Goal: Task Accomplishment & Management: Use online tool/utility

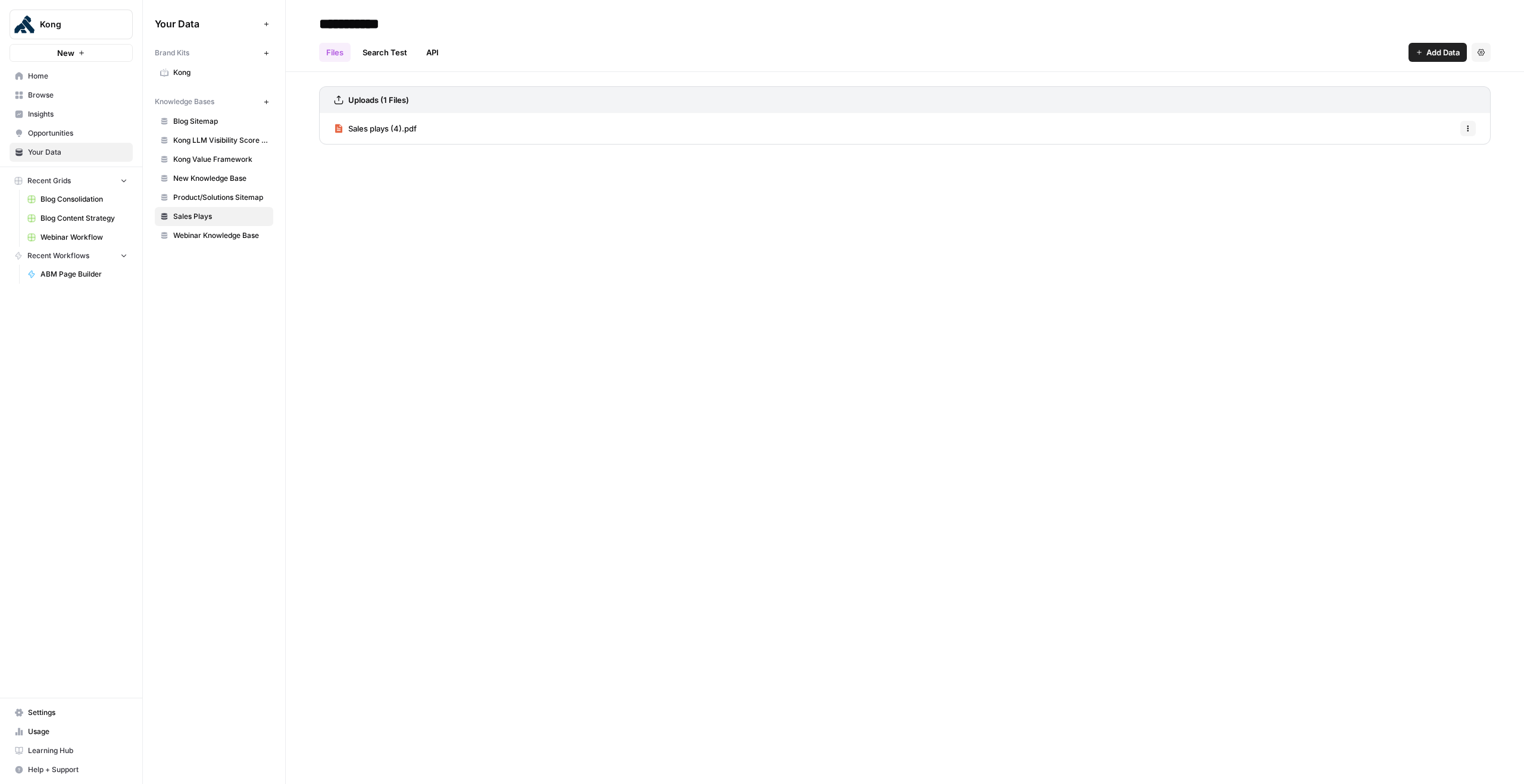
click at [36, 25] on button "Kong" at bounding box center [70, 24] width 123 height 30
drag, startPoint x: 331, startPoint y: 397, endPoint x: 279, endPoint y: 369, distance: 59.1
click at [331, 397] on div "**********" at bounding box center [905, 392] width 1238 height 784
click at [67, 76] on span "Home" at bounding box center [77, 76] width 99 height 11
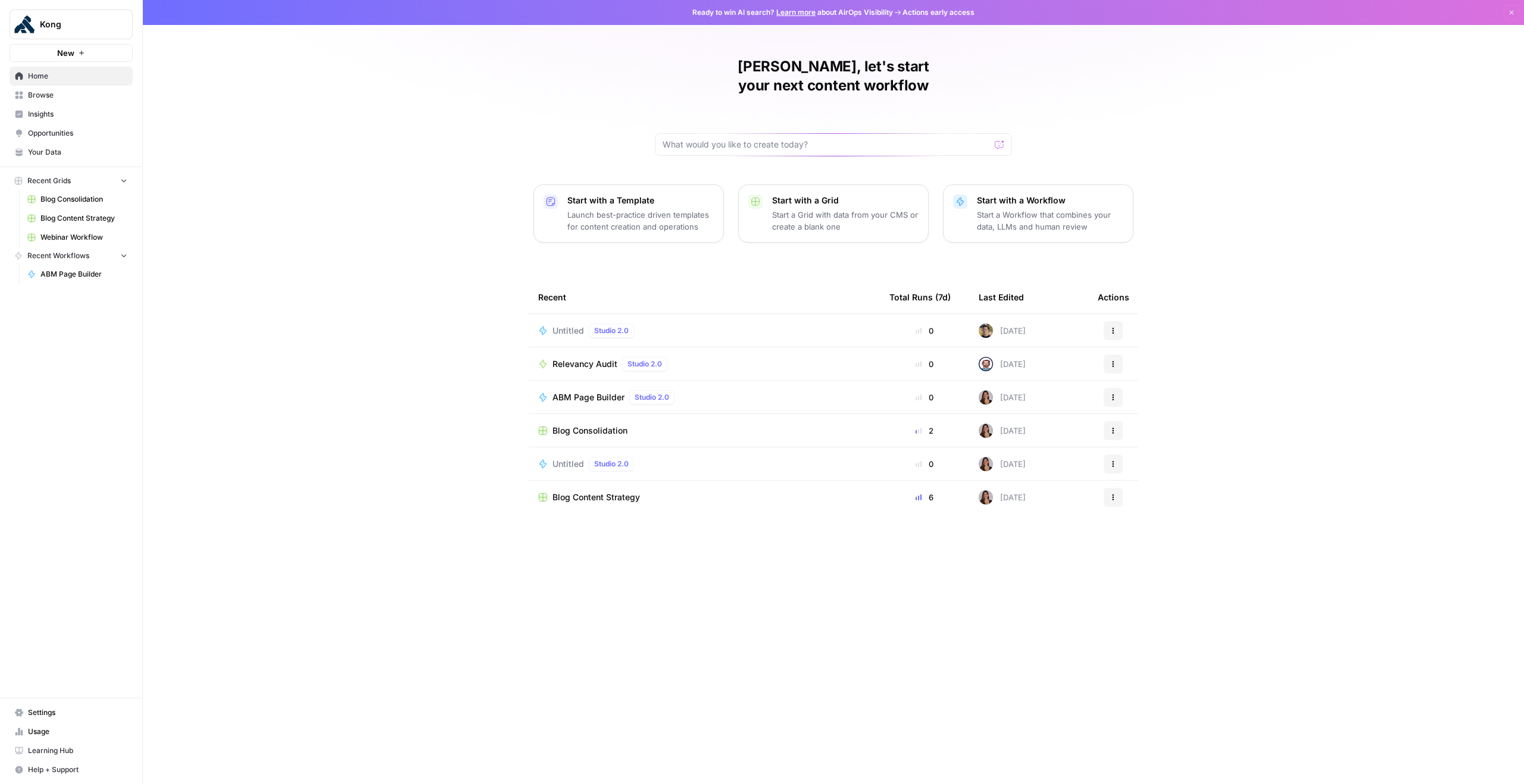
click at [591, 391] on span "ABM Page Builder" at bounding box center [589, 397] width 72 height 12
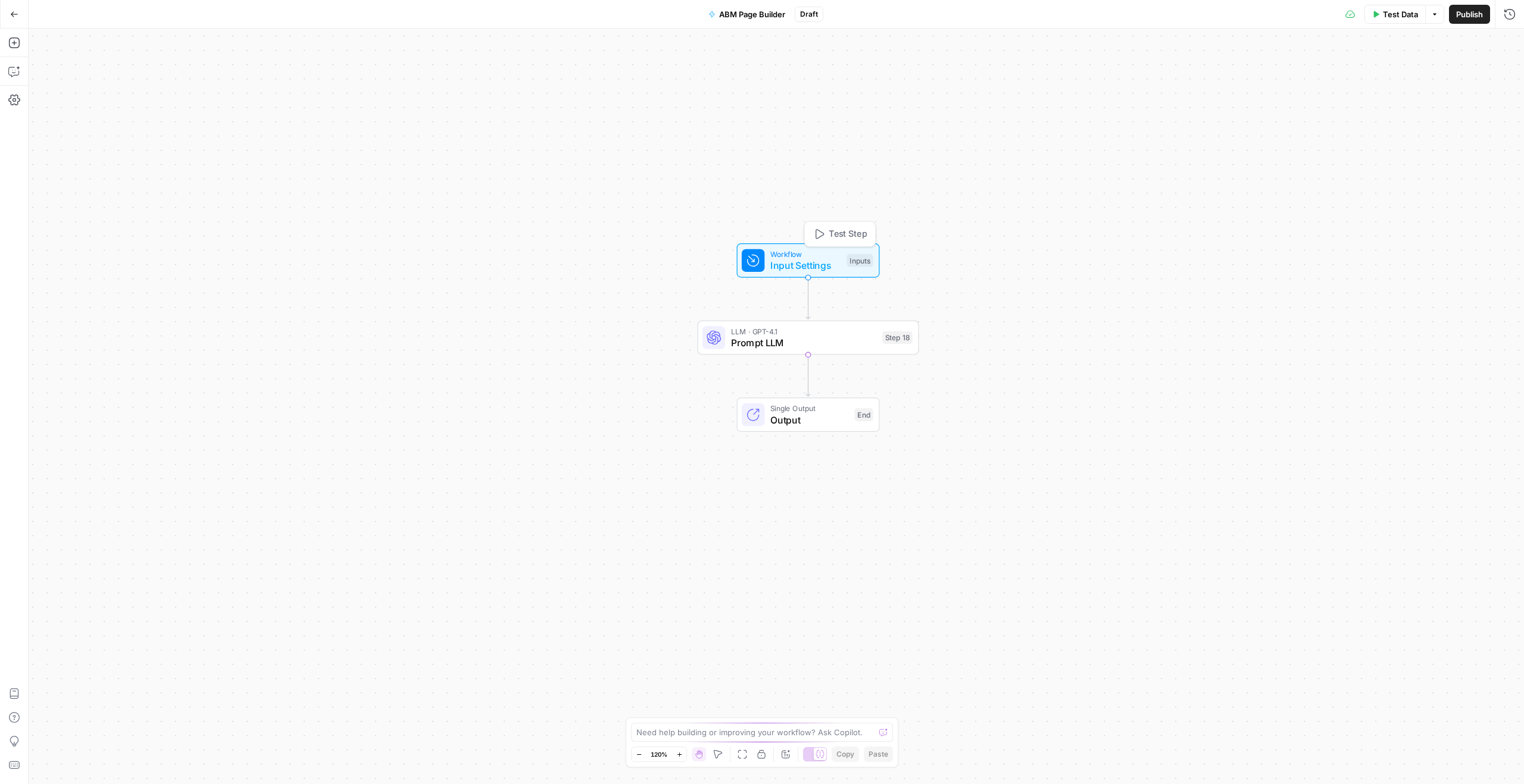
click at [784, 266] on span "Input Settings" at bounding box center [805, 265] width 70 height 14
click at [1422, 139] on 1 "Knowledge Base 1" at bounding box center [1411, 143] width 190 height 12
click at [1481, 123] on span "edit field" at bounding box center [1469, 121] width 26 height 9
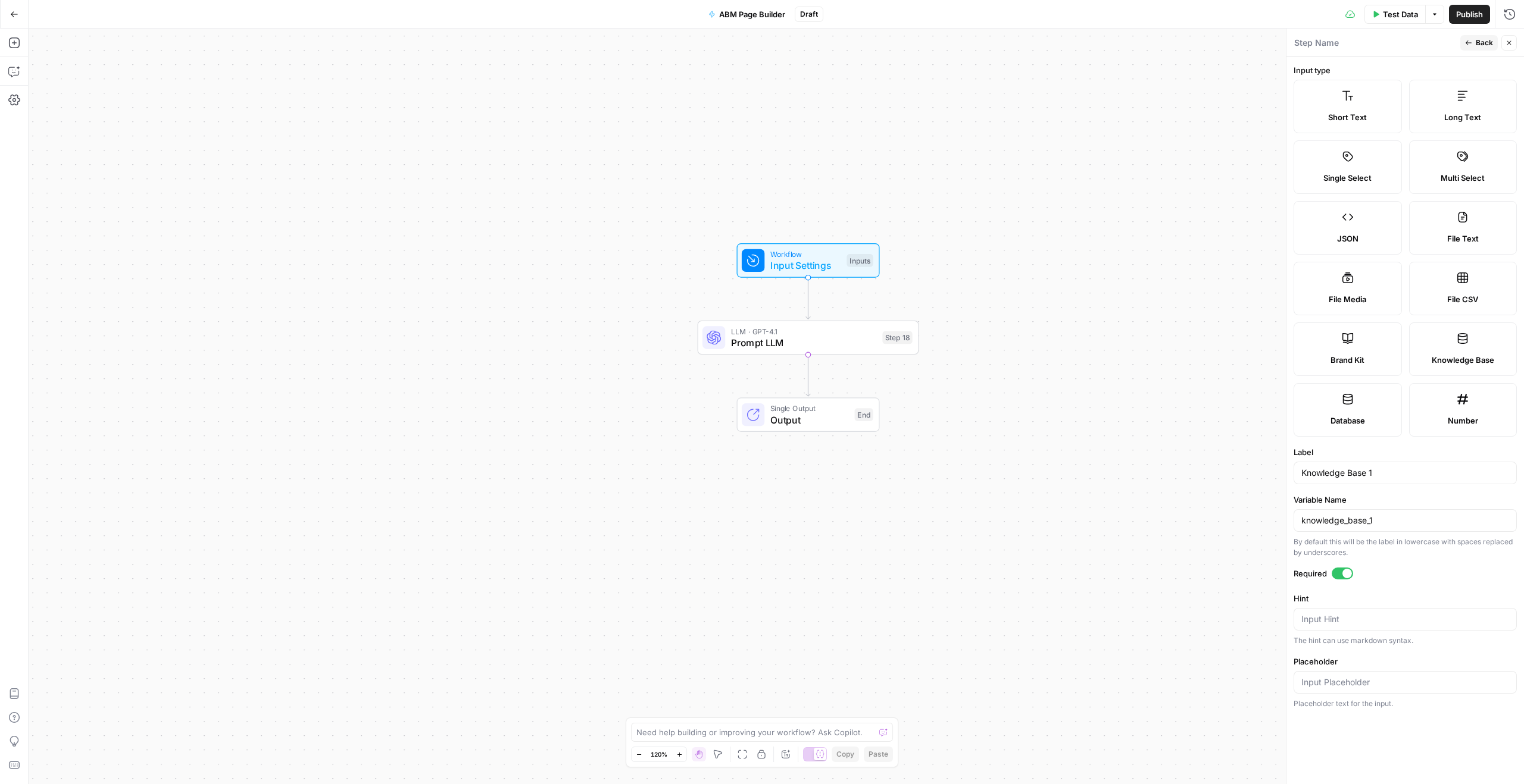
click at [1469, 44] on icon "button" at bounding box center [1468, 42] width 7 height 7
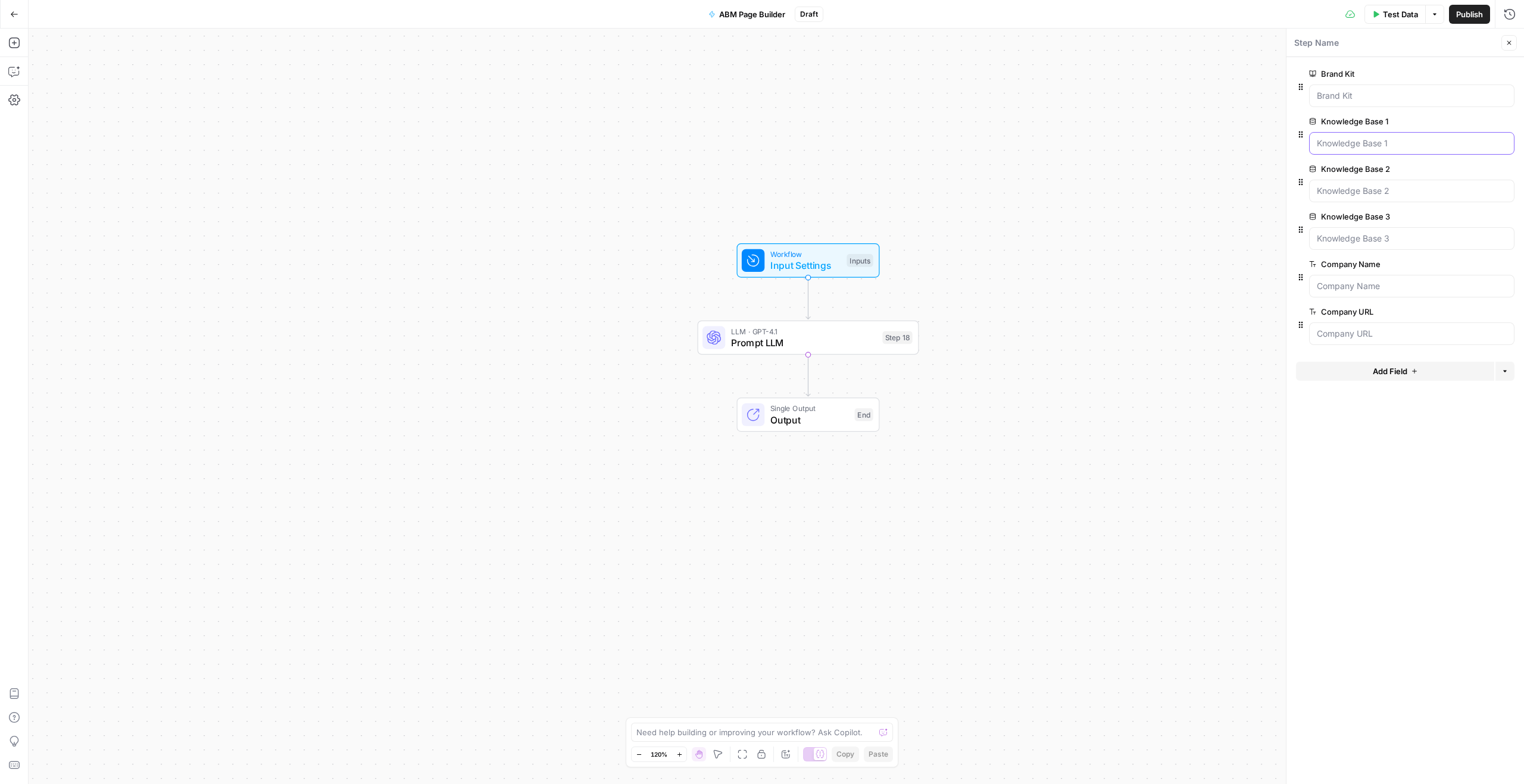
click at [1362, 142] on 1 "Knowledge Base 1" at bounding box center [1411, 143] width 190 height 12
click at [1395, 142] on 1 "Knowledge Base 1" at bounding box center [1411, 143] width 190 height 12
click at [1463, 122] on span "edit field" at bounding box center [1469, 121] width 26 height 9
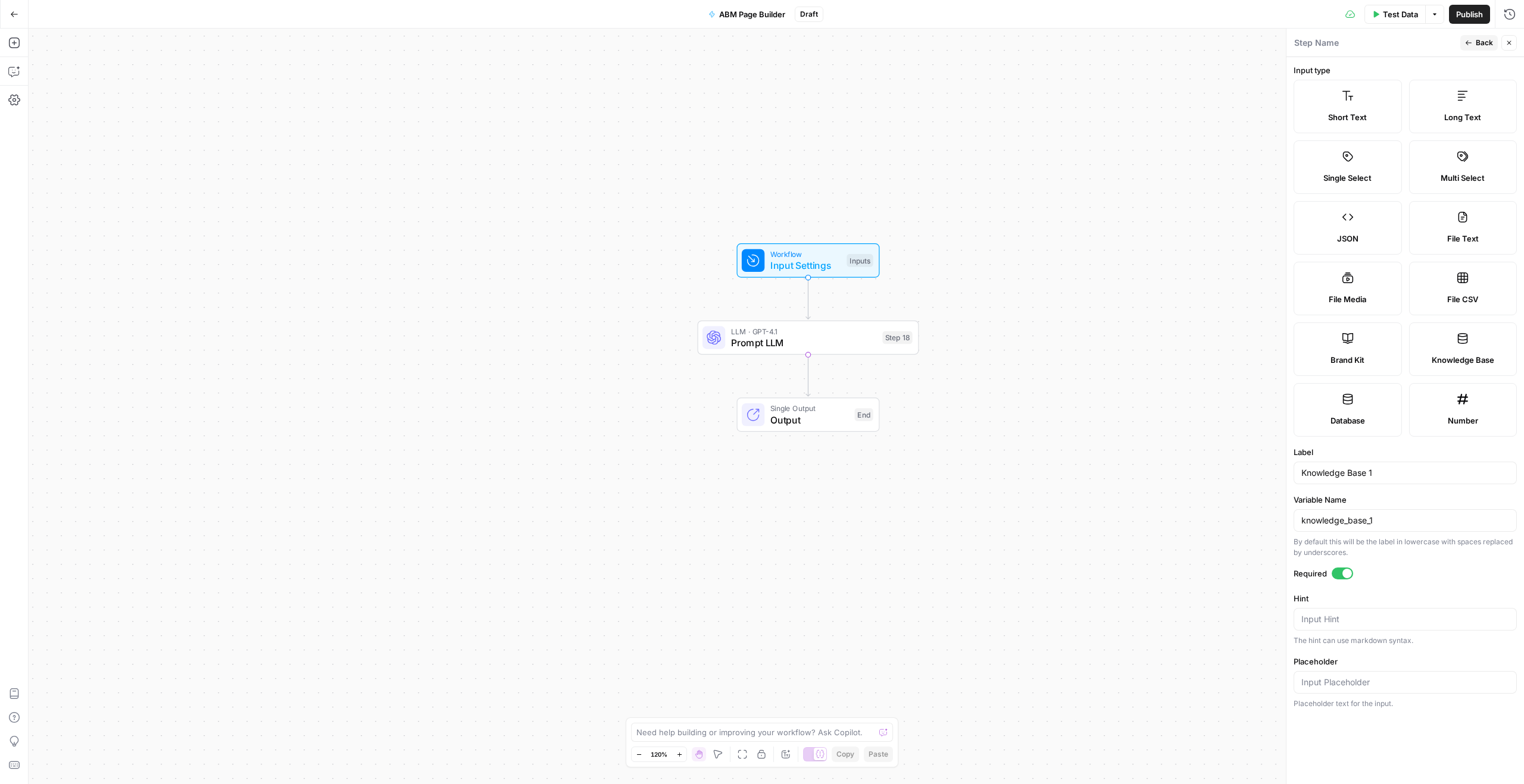
click at [1474, 45] on button "Back" at bounding box center [1479, 43] width 38 height 16
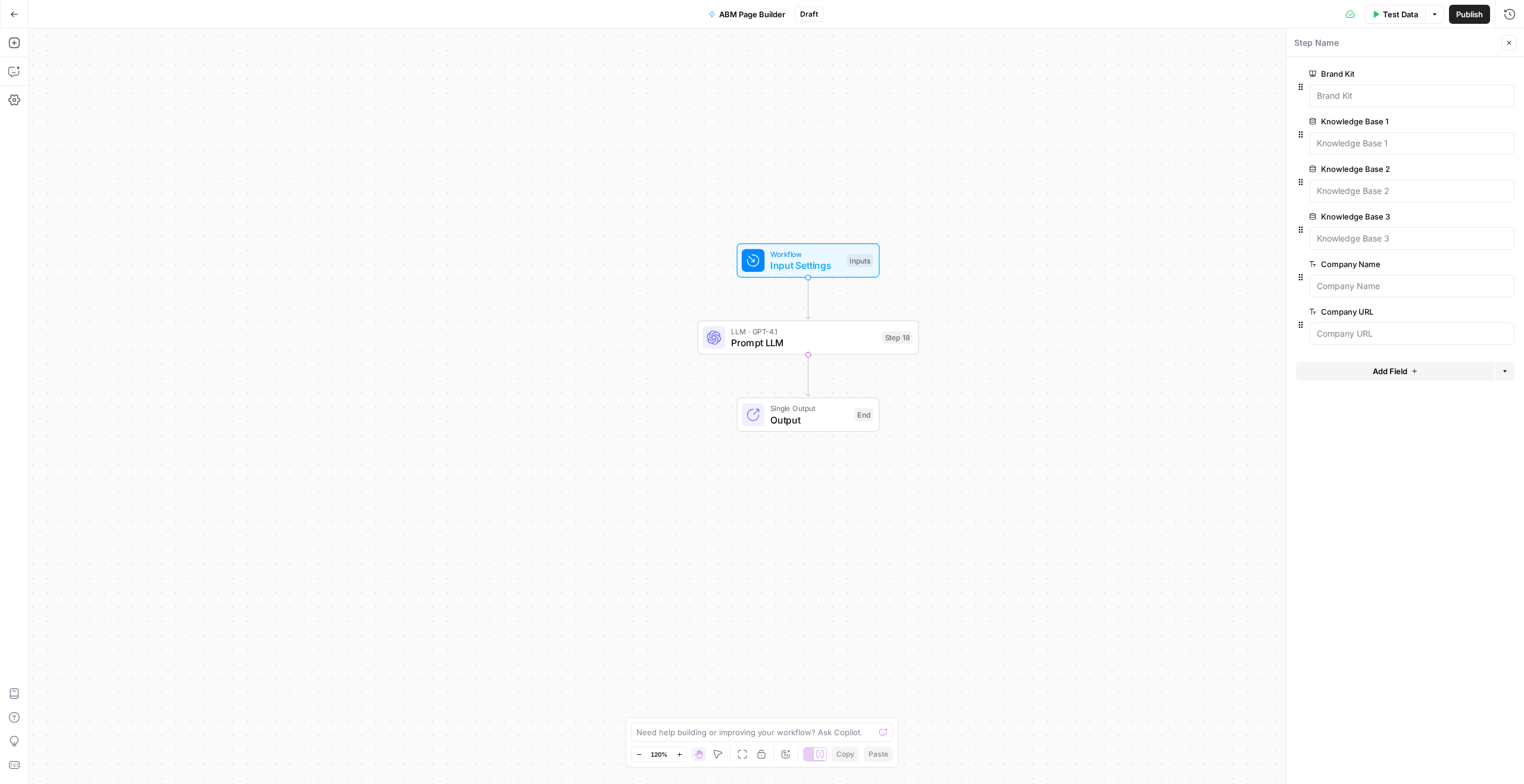
click at [1362, 120] on label "Knowledge Base 1" at bounding box center [1378, 121] width 138 height 12
click at [1362, 138] on 1 "Knowledge Base 1" at bounding box center [1411, 143] width 190 height 12
click at [1369, 141] on 1 "Knowledge Base 1" at bounding box center [1411, 143] width 190 height 12
click at [1360, 149] on div at bounding box center [1411, 143] width 205 height 23
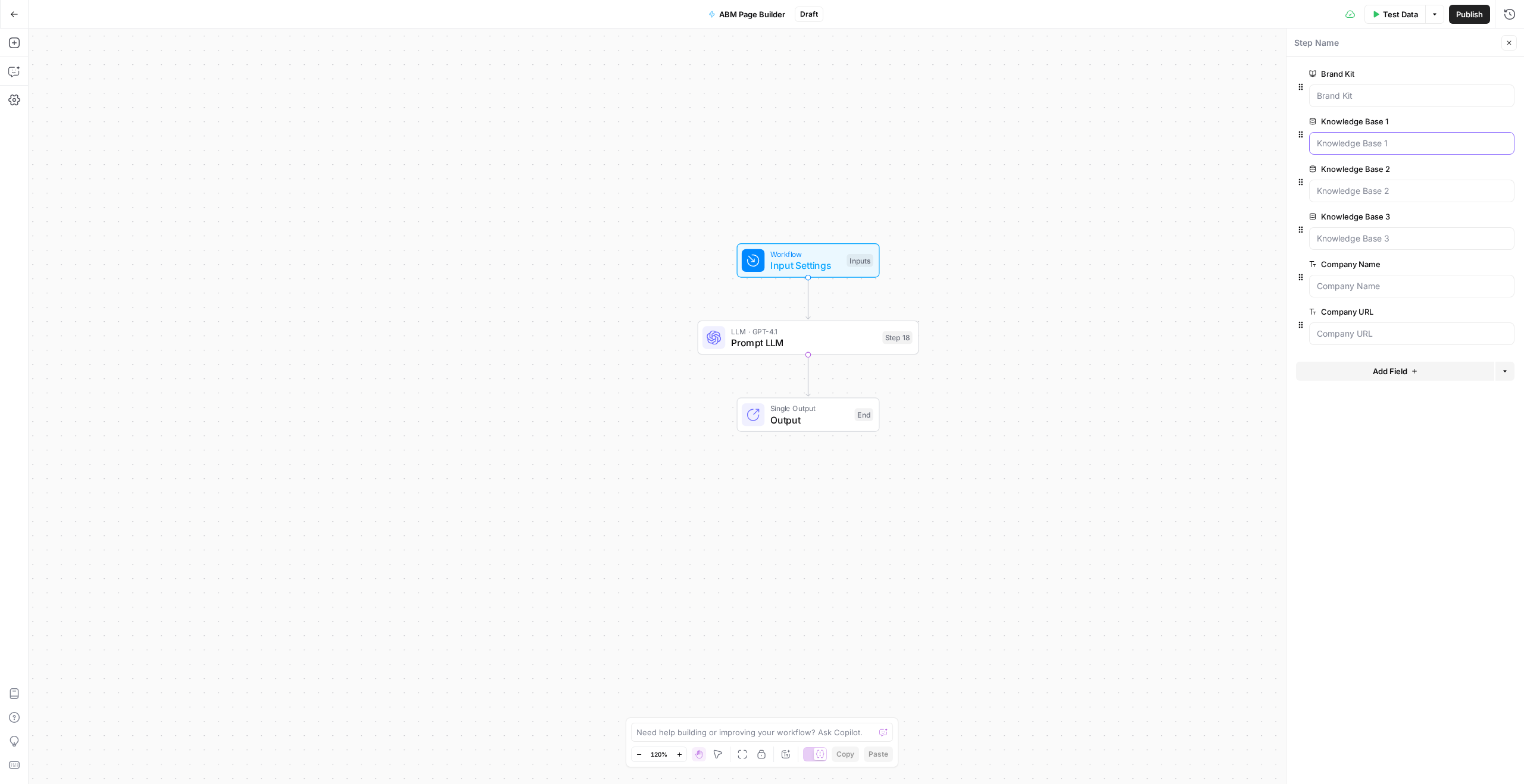
click at [1443, 146] on 1 "Knowledge Base 1" at bounding box center [1411, 143] width 190 height 12
click at [1473, 124] on span "edit field" at bounding box center [1469, 121] width 26 height 9
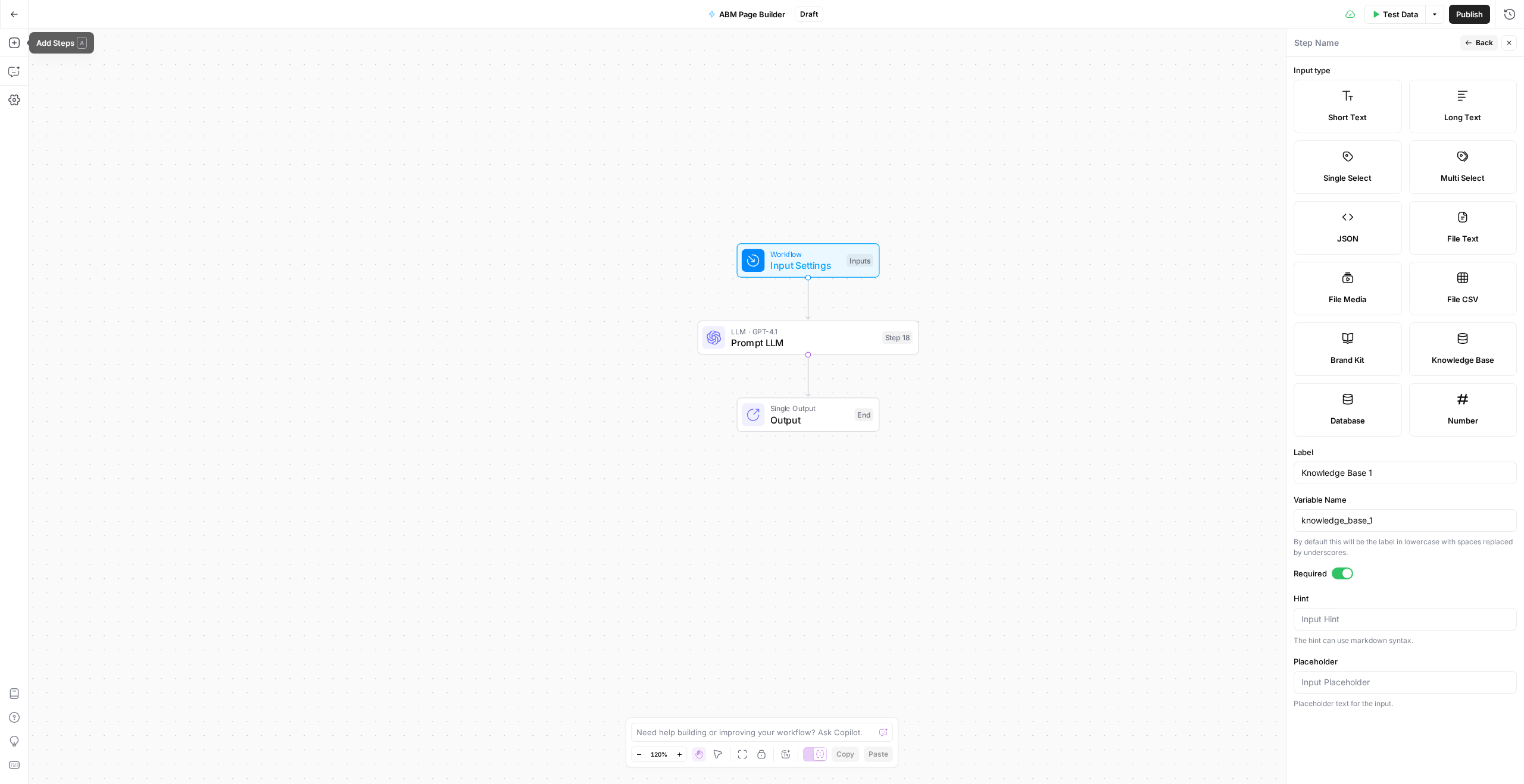
click at [15, 18] on icon "button" at bounding box center [14, 14] width 9 height 9
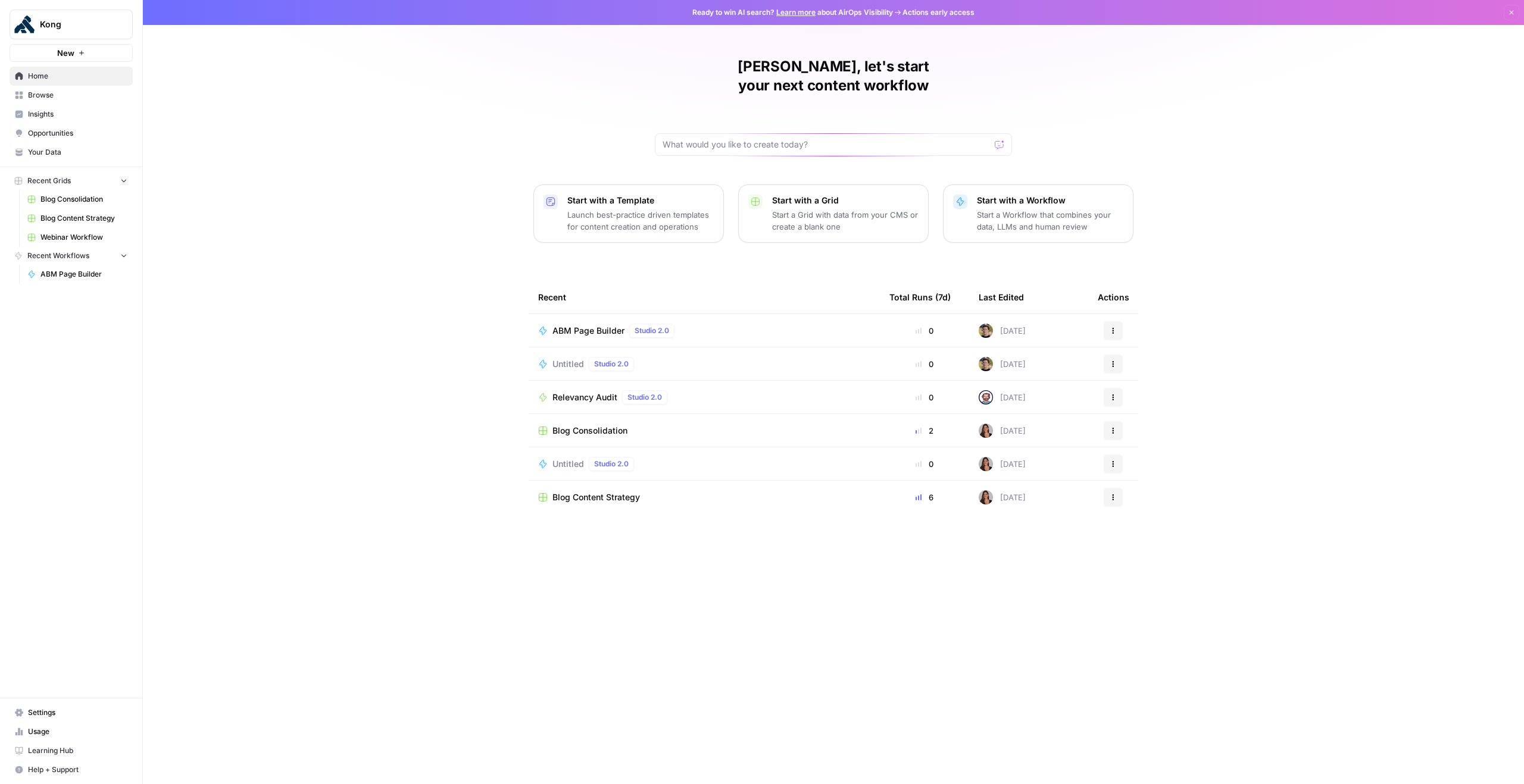
click at [68, 96] on span "Browse" at bounding box center [77, 95] width 99 height 11
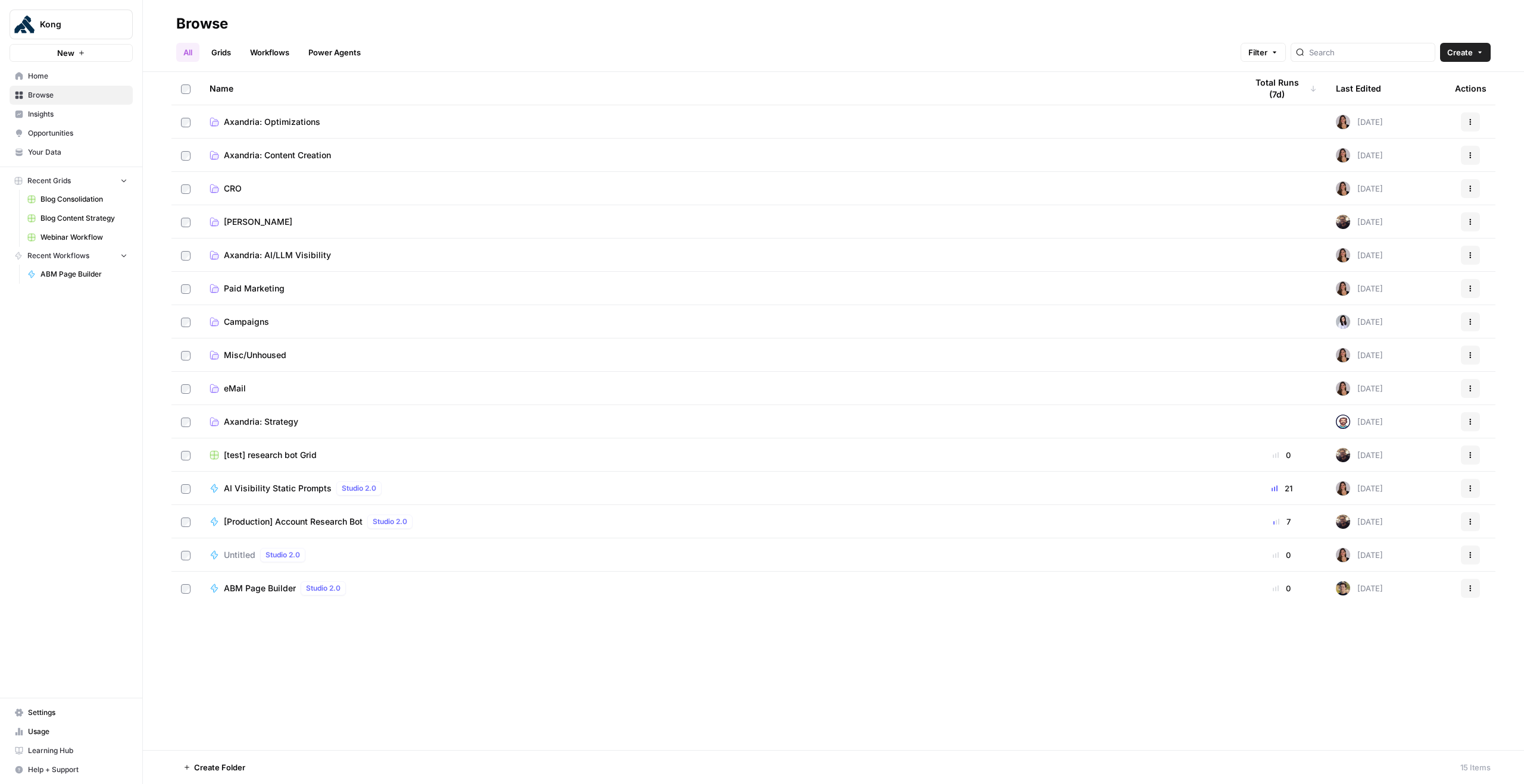
click at [60, 80] on span "Home" at bounding box center [77, 76] width 99 height 11
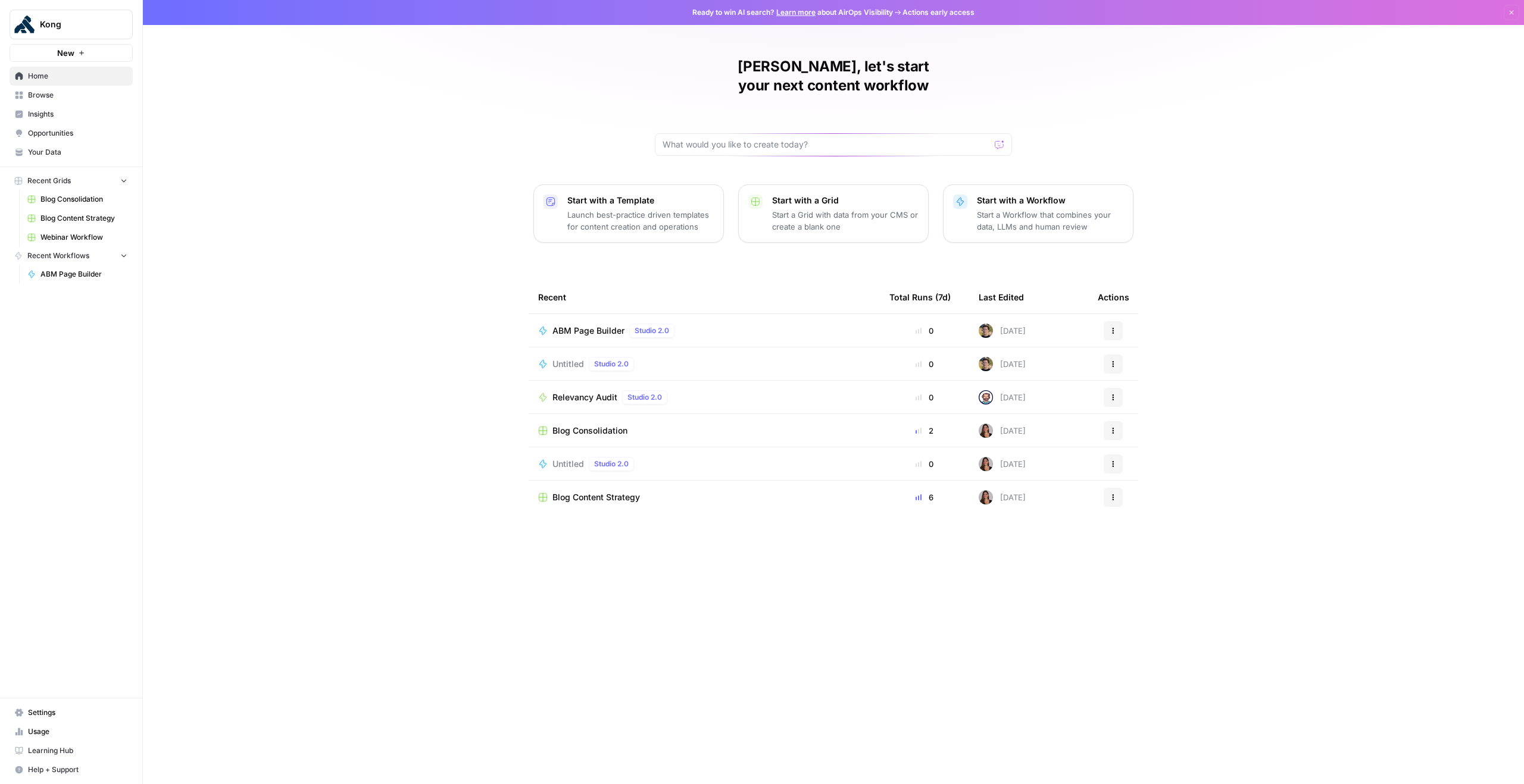
click at [46, 160] on link "Your Data" at bounding box center [70, 152] width 123 height 19
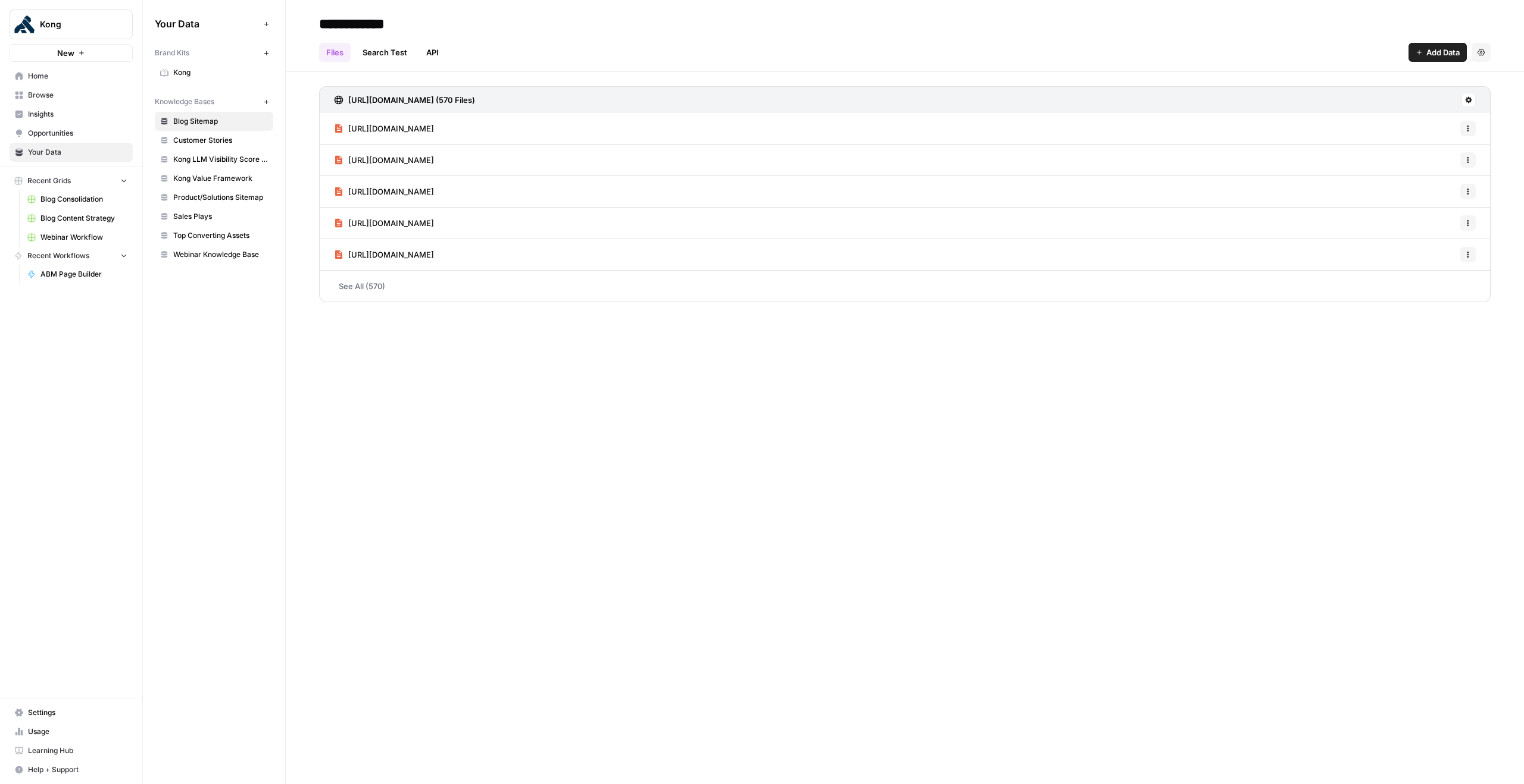
click at [222, 176] on span "Kong Value Framework" at bounding box center [220, 178] width 95 height 11
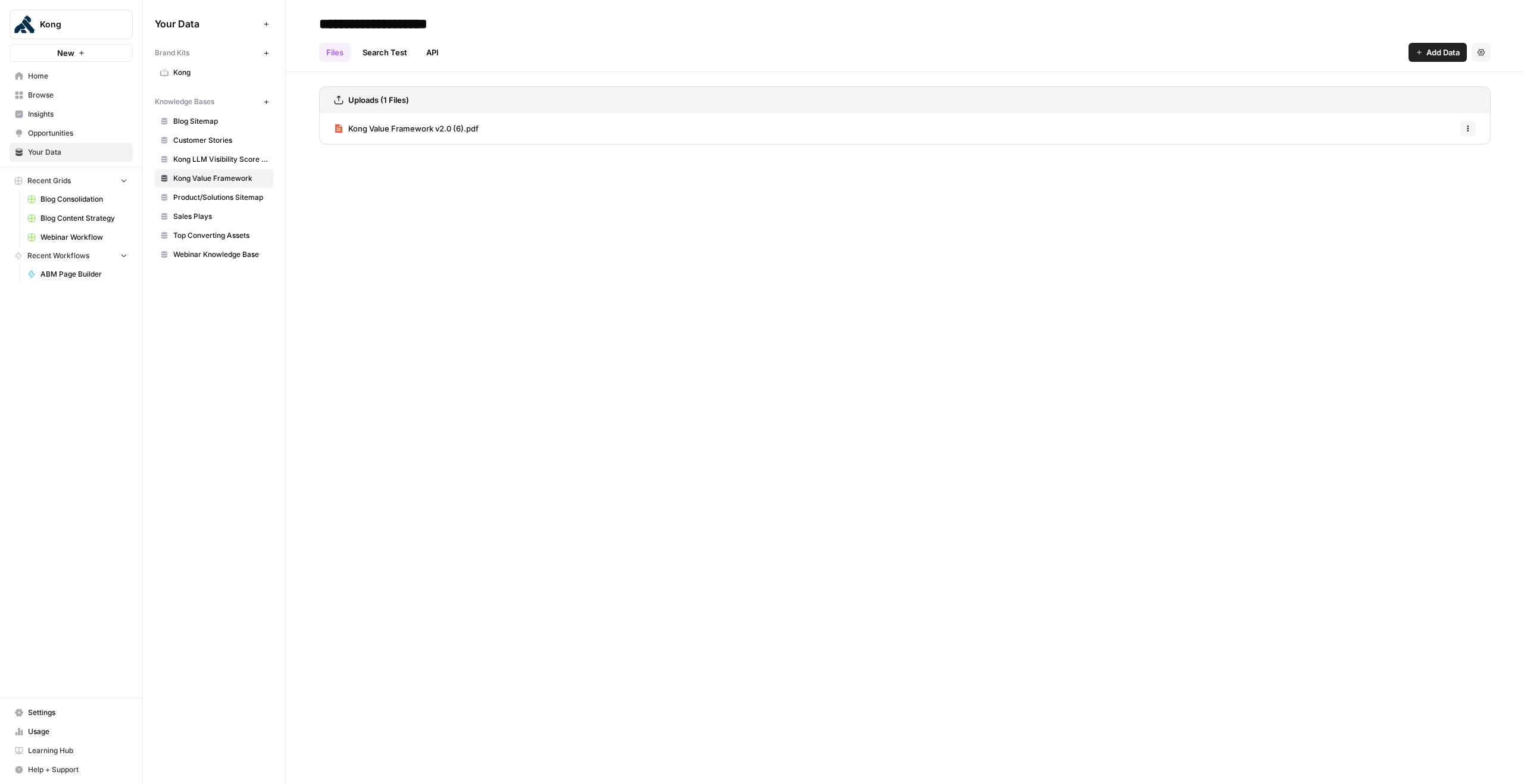
click at [456, 24] on input "**********" at bounding box center [409, 23] width 190 height 23
click at [434, 52] on link "API" at bounding box center [432, 52] width 27 height 19
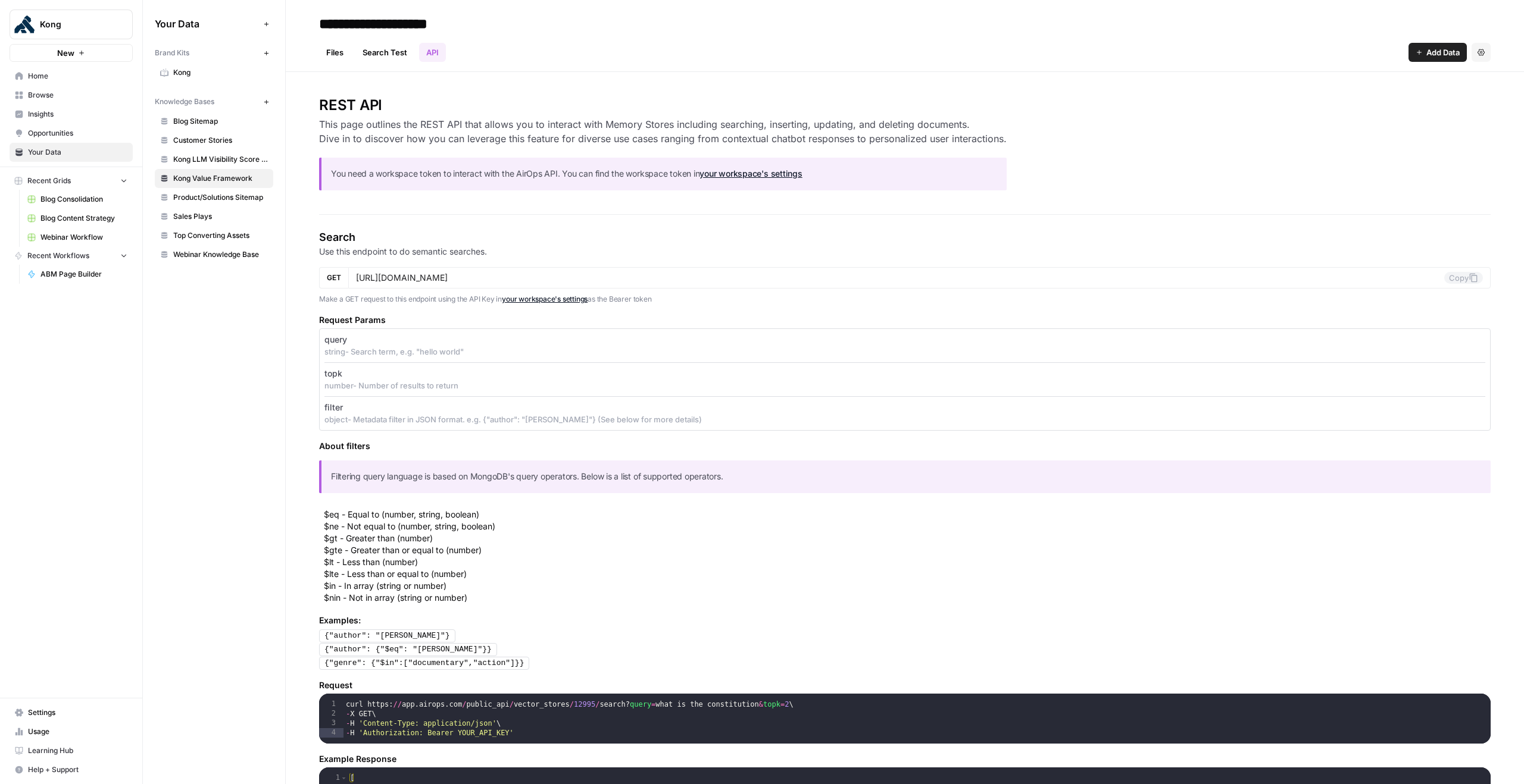
click at [399, 54] on link "Search Test" at bounding box center [384, 52] width 59 height 19
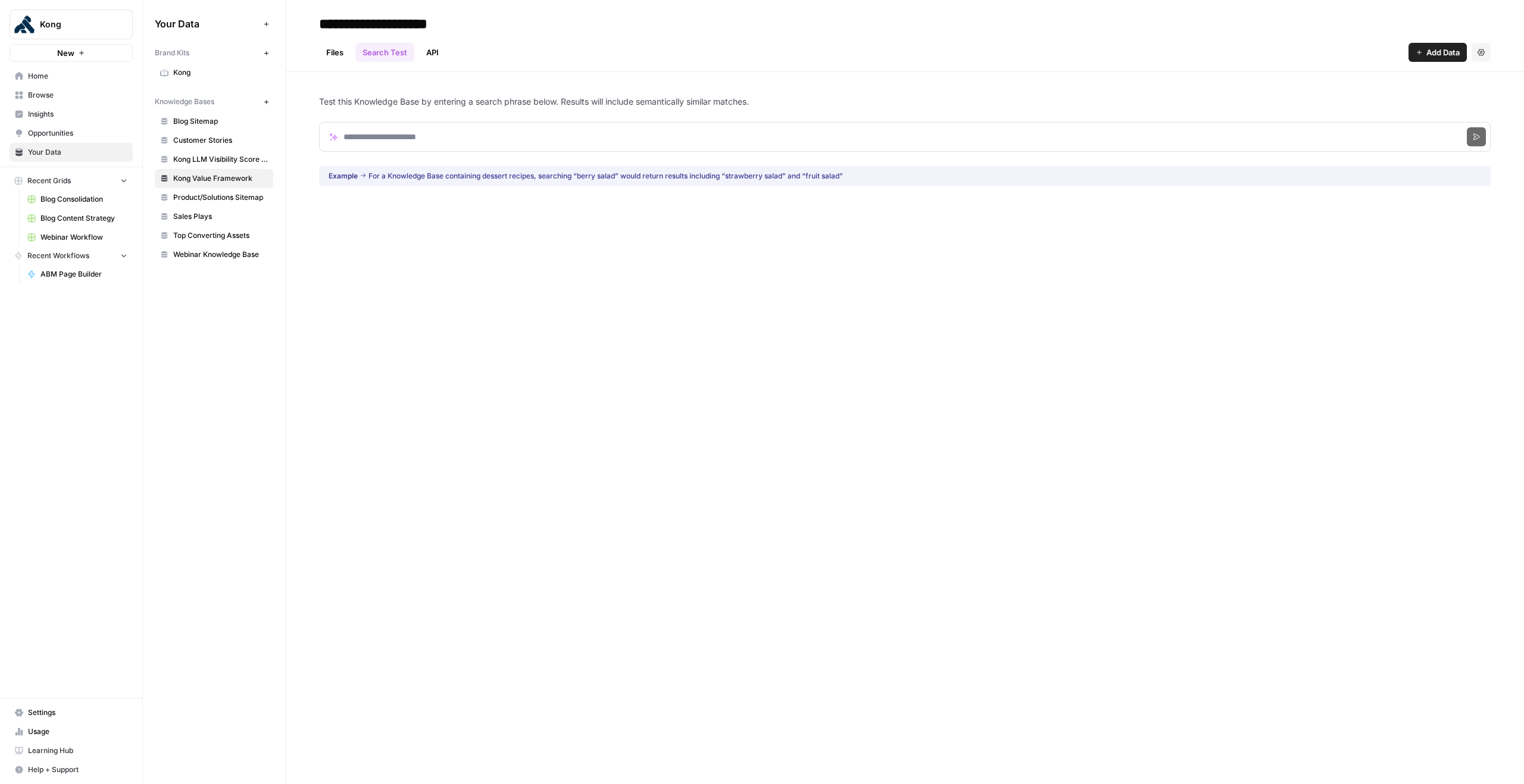
click at [336, 46] on link "Files" at bounding box center [335, 52] width 31 height 19
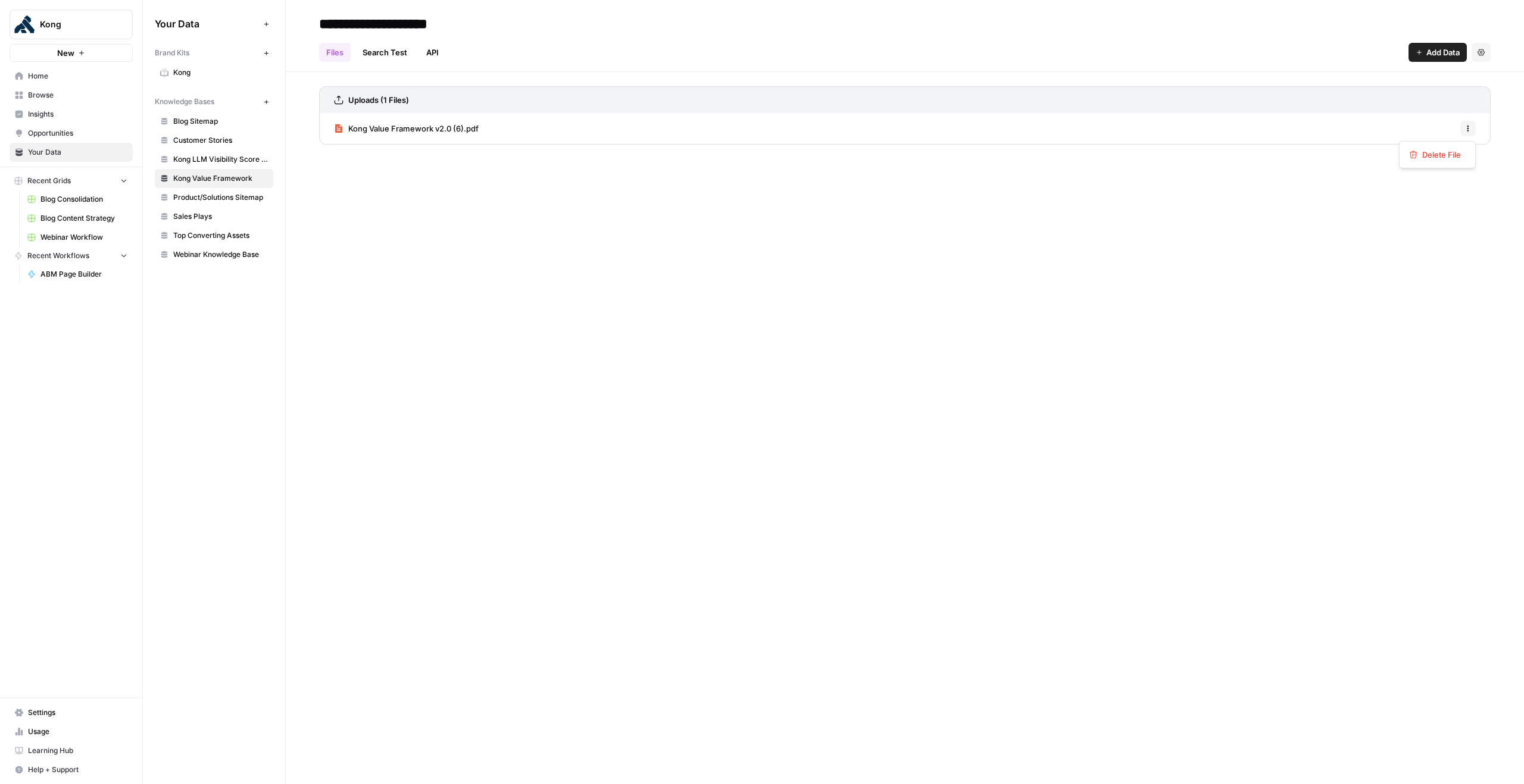
click at [1469, 129] on icon "button" at bounding box center [1468, 128] width 7 height 7
click at [1078, 246] on div "**********" at bounding box center [905, 392] width 1238 height 784
click at [211, 214] on span "Sales Plays" at bounding box center [220, 217] width 95 height 11
click at [203, 157] on span "Kong LLM Visibility Score (K-LVS)" at bounding box center [220, 160] width 95 height 11
click at [198, 173] on span "Kong Value Framework" at bounding box center [220, 178] width 95 height 11
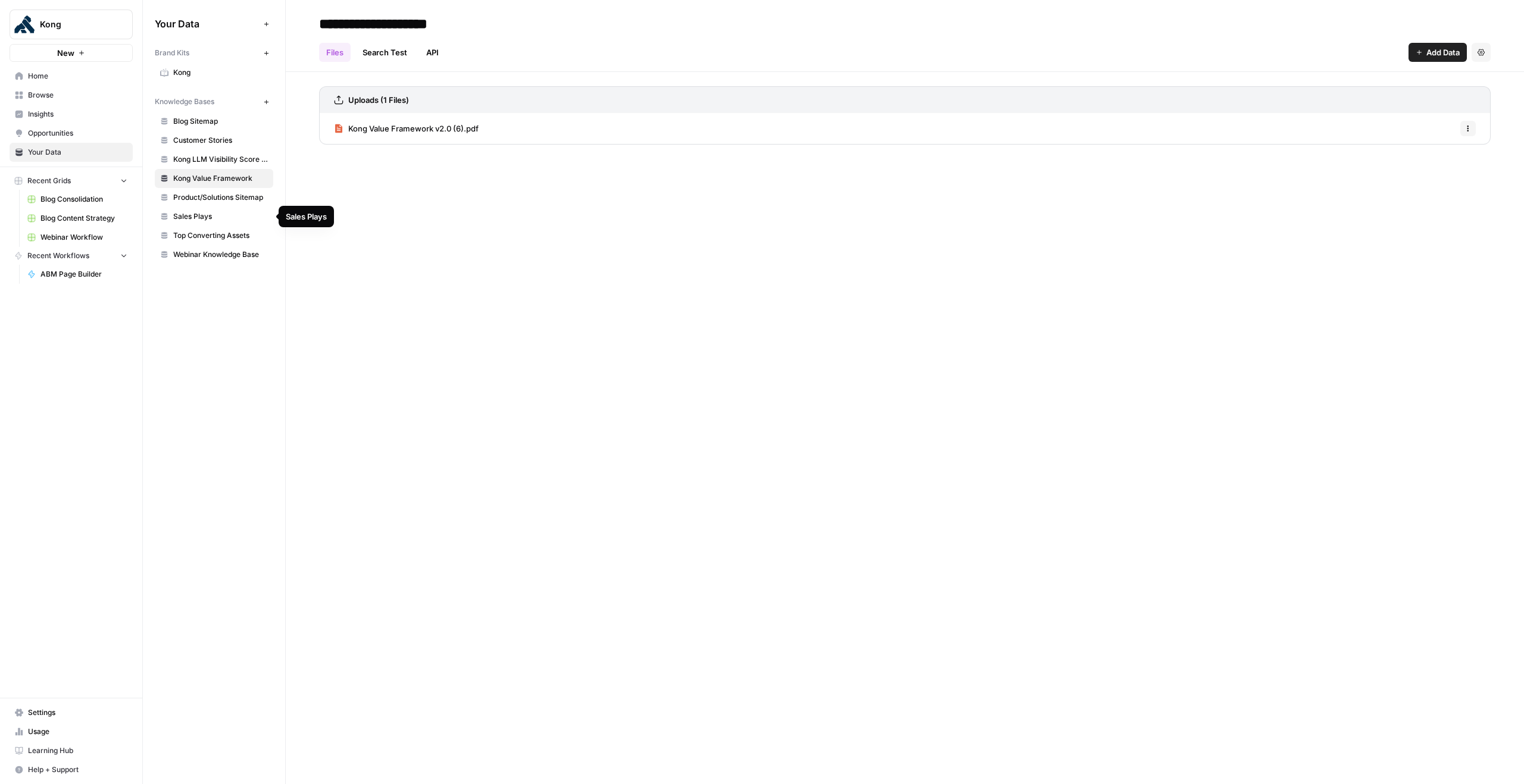
click at [196, 213] on span "Sales Plays" at bounding box center [220, 217] width 95 height 11
click at [366, 23] on input "**********" at bounding box center [409, 23] width 190 height 23
click at [1484, 51] on icon "button" at bounding box center [1480, 52] width 7 height 7
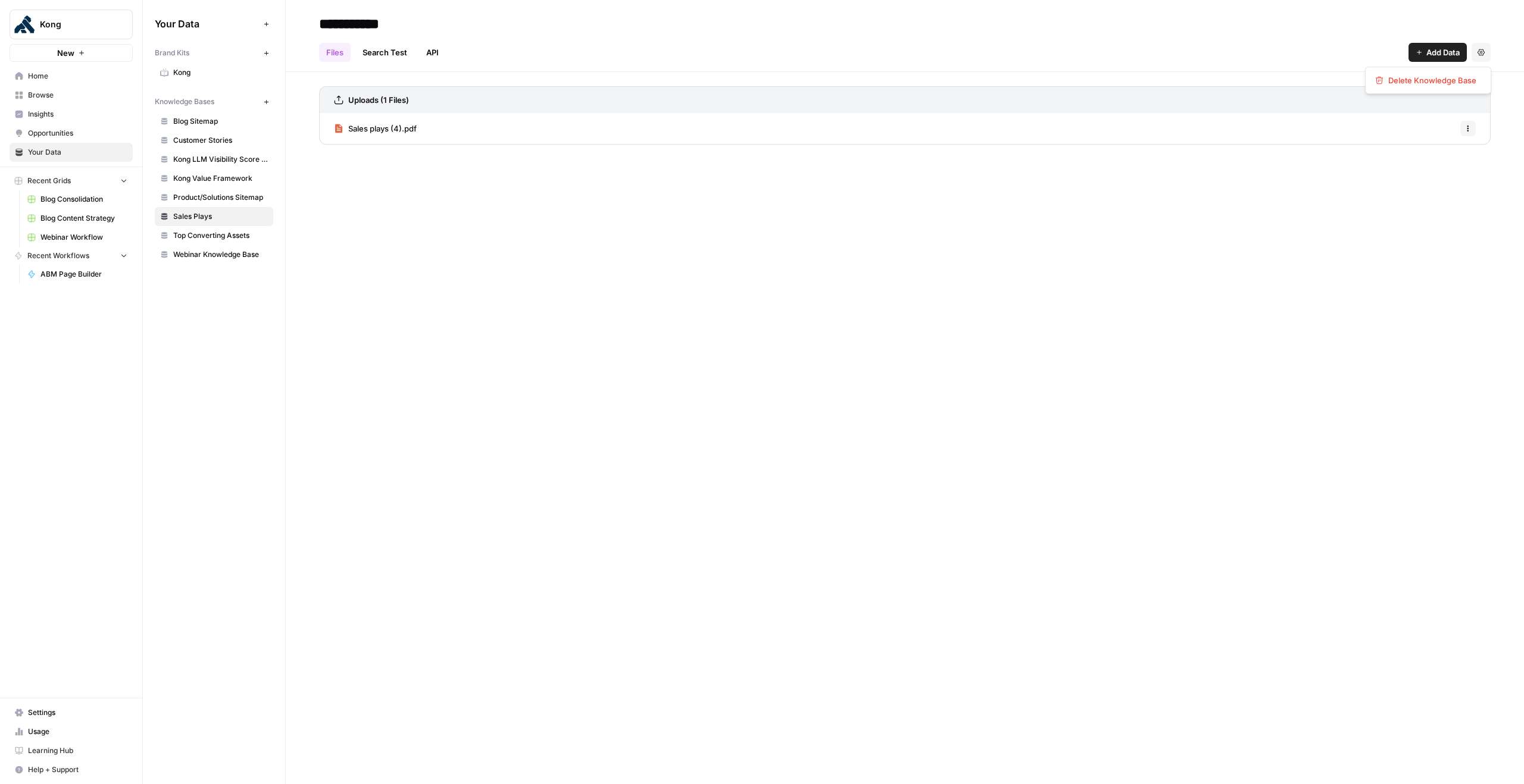
click at [925, 49] on div "Files Search Test API Add Data Settings" at bounding box center [905, 48] width 1171 height 28
click at [404, 52] on link "Search Test" at bounding box center [384, 52] width 59 height 19
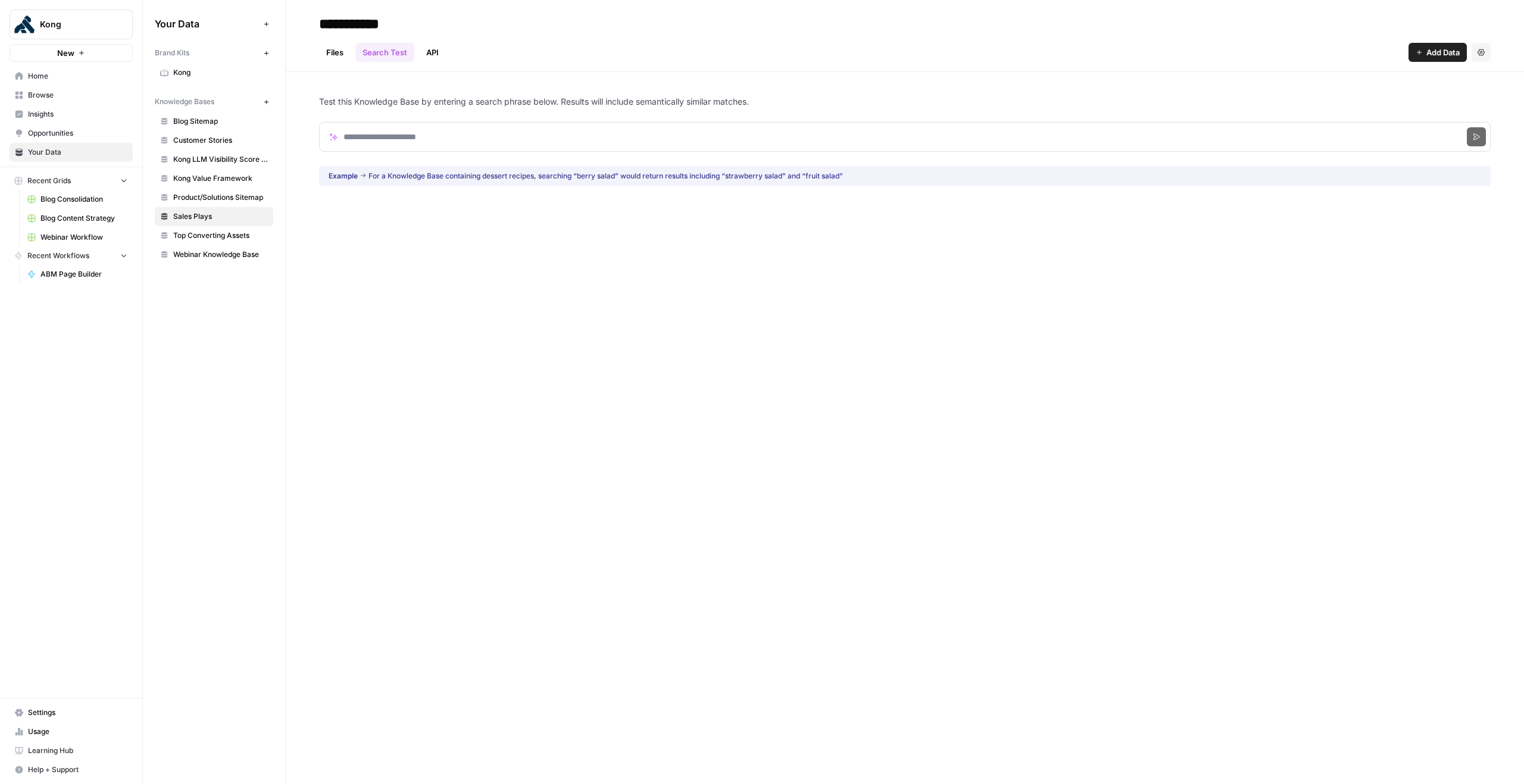
click at [436, 51] on link "API" at bounding box center [432, 52] width 27 height 19
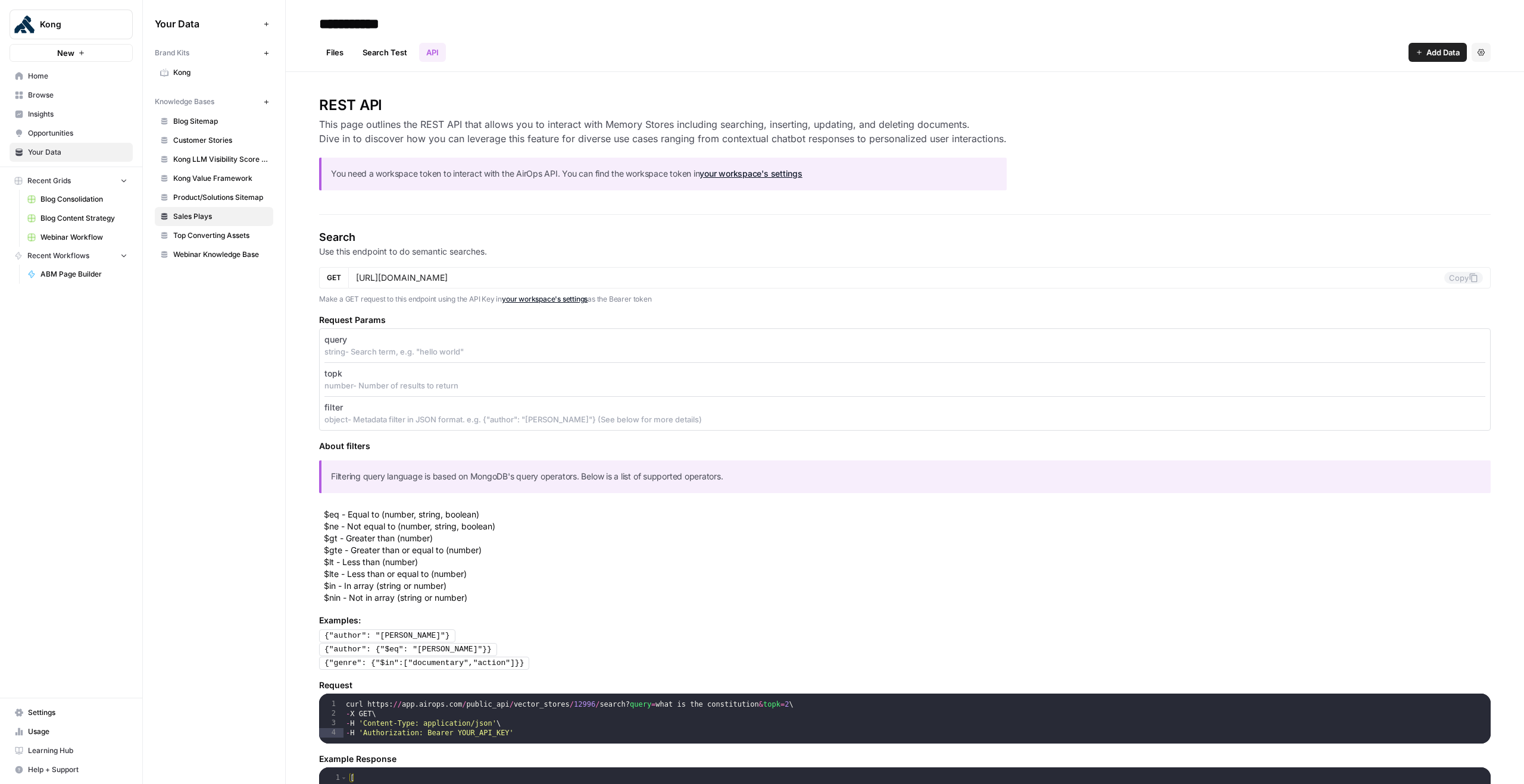
click at [81, 78] on span "Home" at bounding box center [77, 76] width 99 height 11
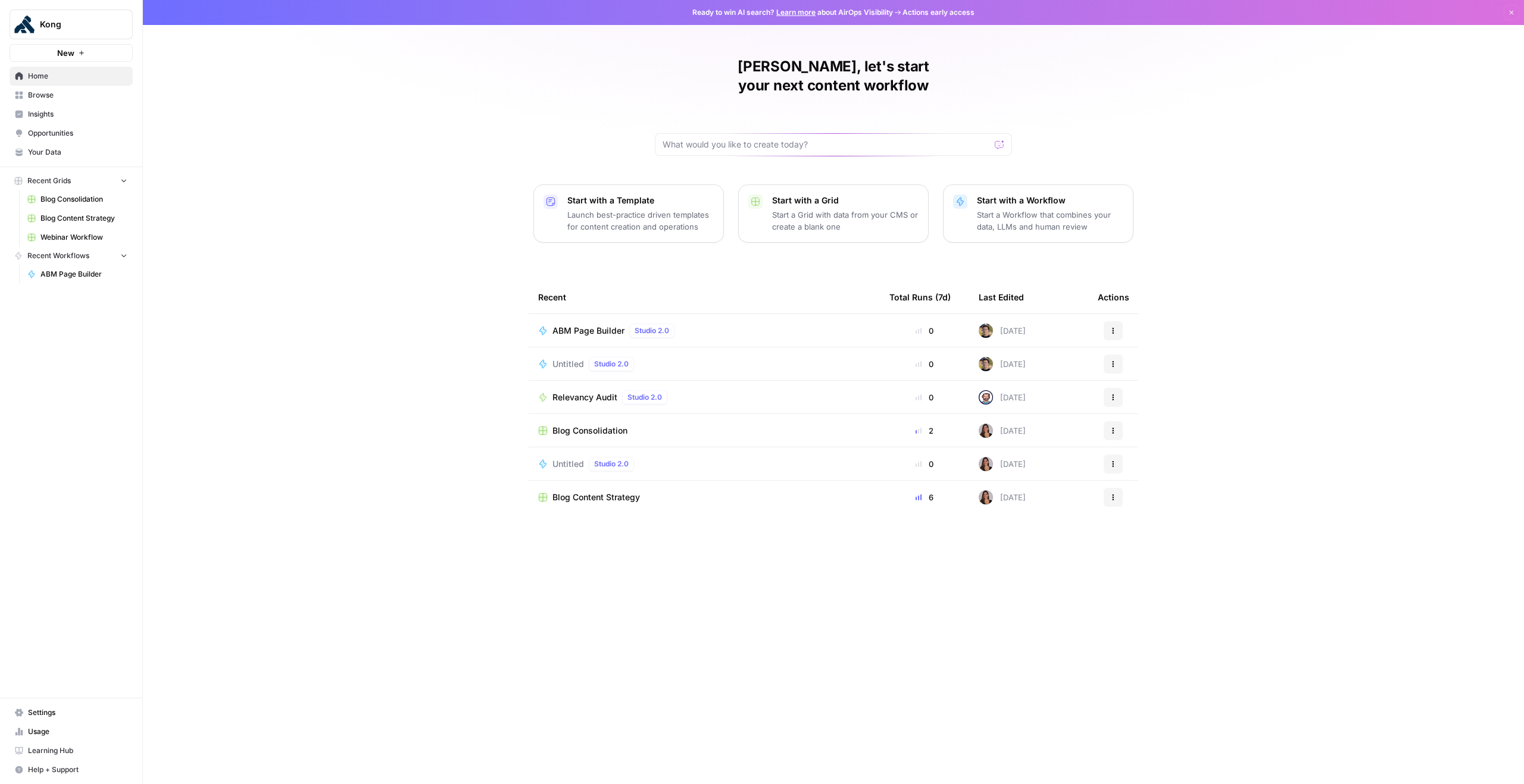
click at [584, 325] on span "ABM Page Builder" at bounding box center [589, 330] width 72 height 12
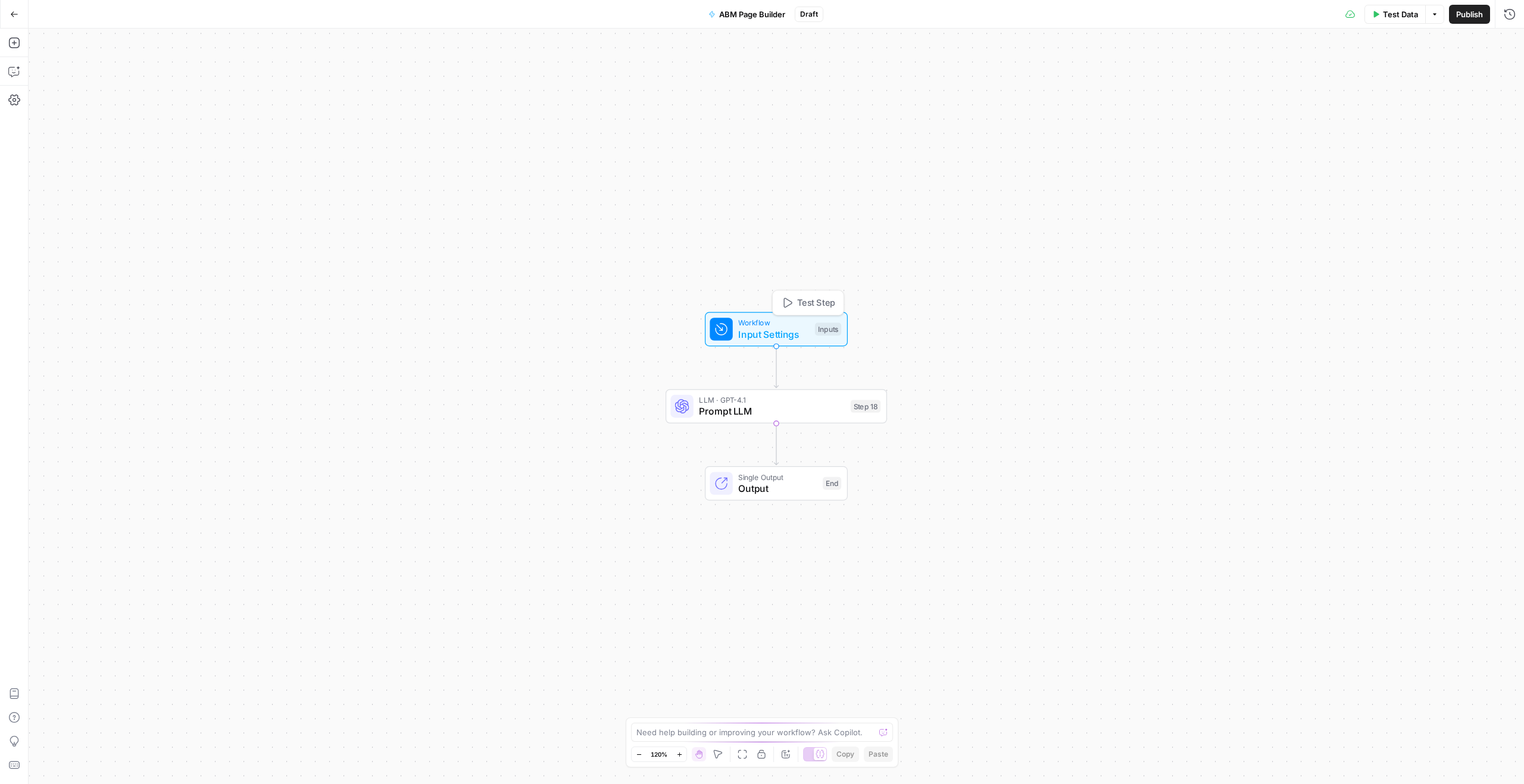
click at [806, 330] on span "Input Settings" at bounding box center [773, 334] width 70 height 14
click at [1363, 145] on 1 "Knowledge Base 1" at bounding box center [1411, 143] width 190 height 12
click at [1362, 145] on 1 "Knowledge Base 1" at bounding box center [1411, 143] width 190 height 12
click at [1363, 146] on 1 "Knowledge Base 1" at bounding box center [1411, 143] width 190 height 12
click at [1479, 123] on span "edit field" at bounding box center [1469, 121] width 26 height 9
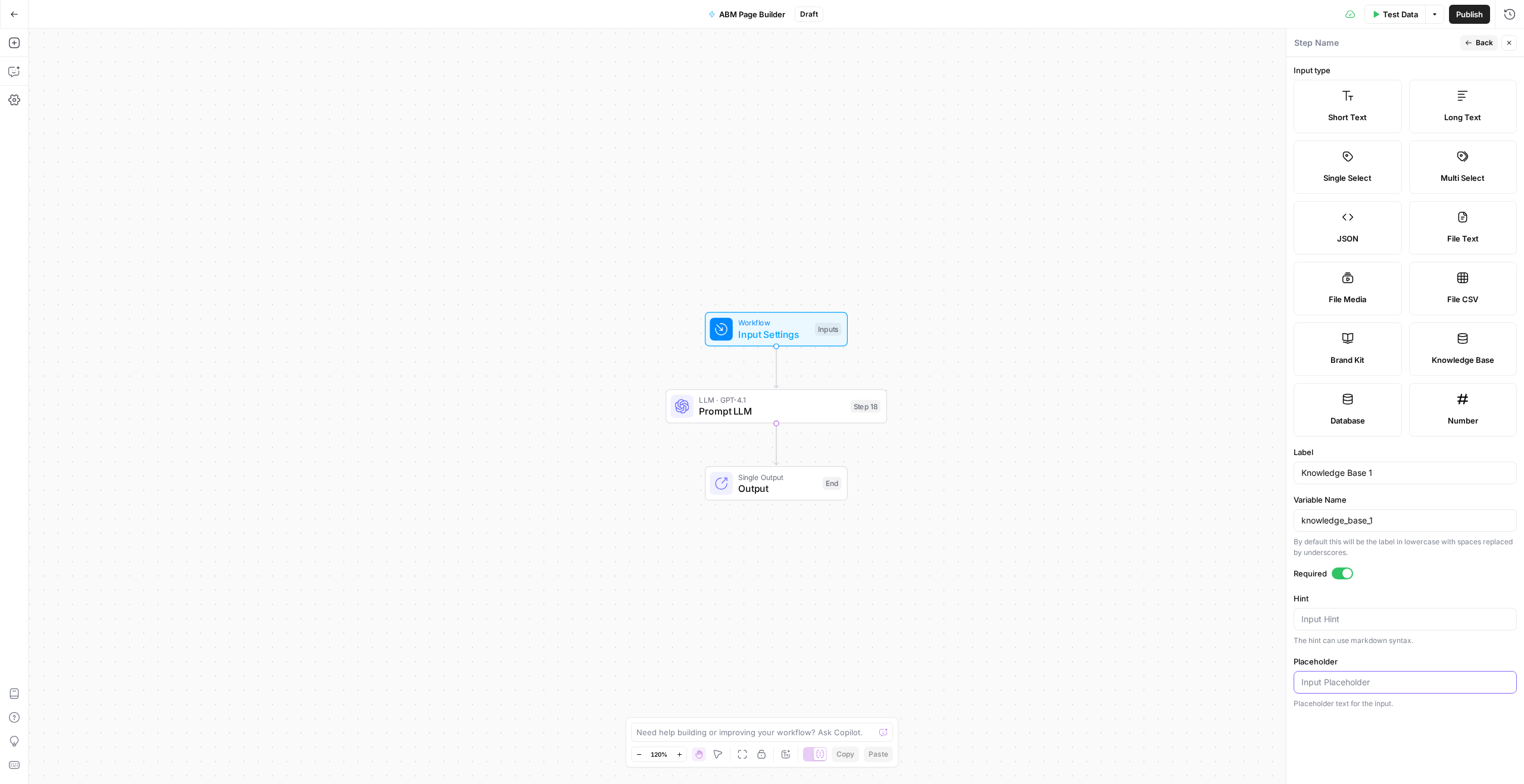
click at [1364, 679] on input "Placeholder" at bounding box center [1404, 682] width 207 height 12
click at [1484, 44] on span "Back" at bounding box center [1484, 43] width 17 height 11
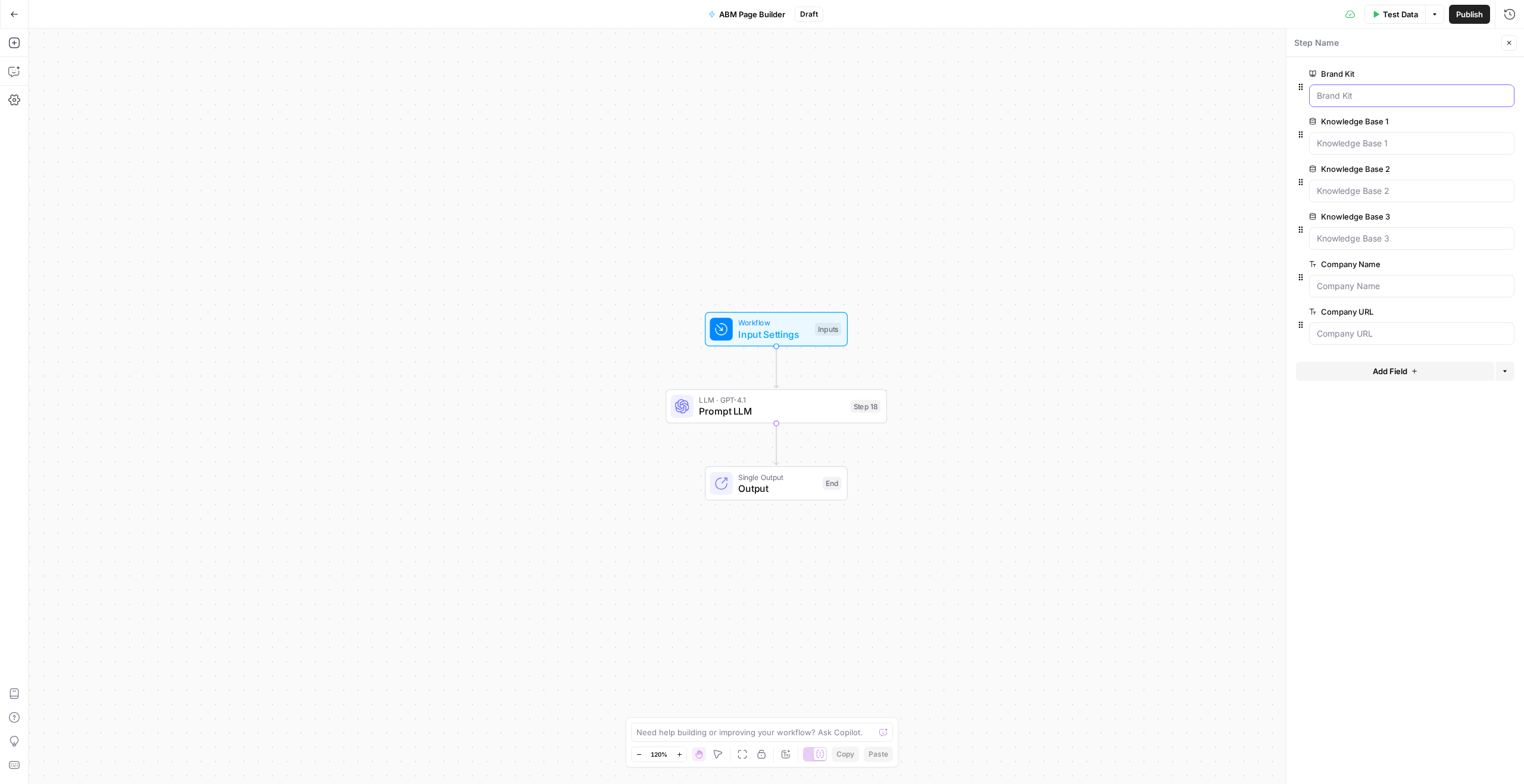
click at [1330, 97] on Kit "Brand Kit" at bounding box center [1411, 95] width 190 height 12
click at [1315, 73] on icon at bounding box center [1313, 74] width 6 height 6
click at [1317, 90] on Kit "Brand Kit" at bounding box center [1411, 95] width 190 height 12
click at [1345, 75] on label "Brand Kit" at bounding box center [1378, 74] width 138 height 12
click at [1345, 90] on Kit "Brand Kit" at bounding box center [1411, 95] width 190 height 12
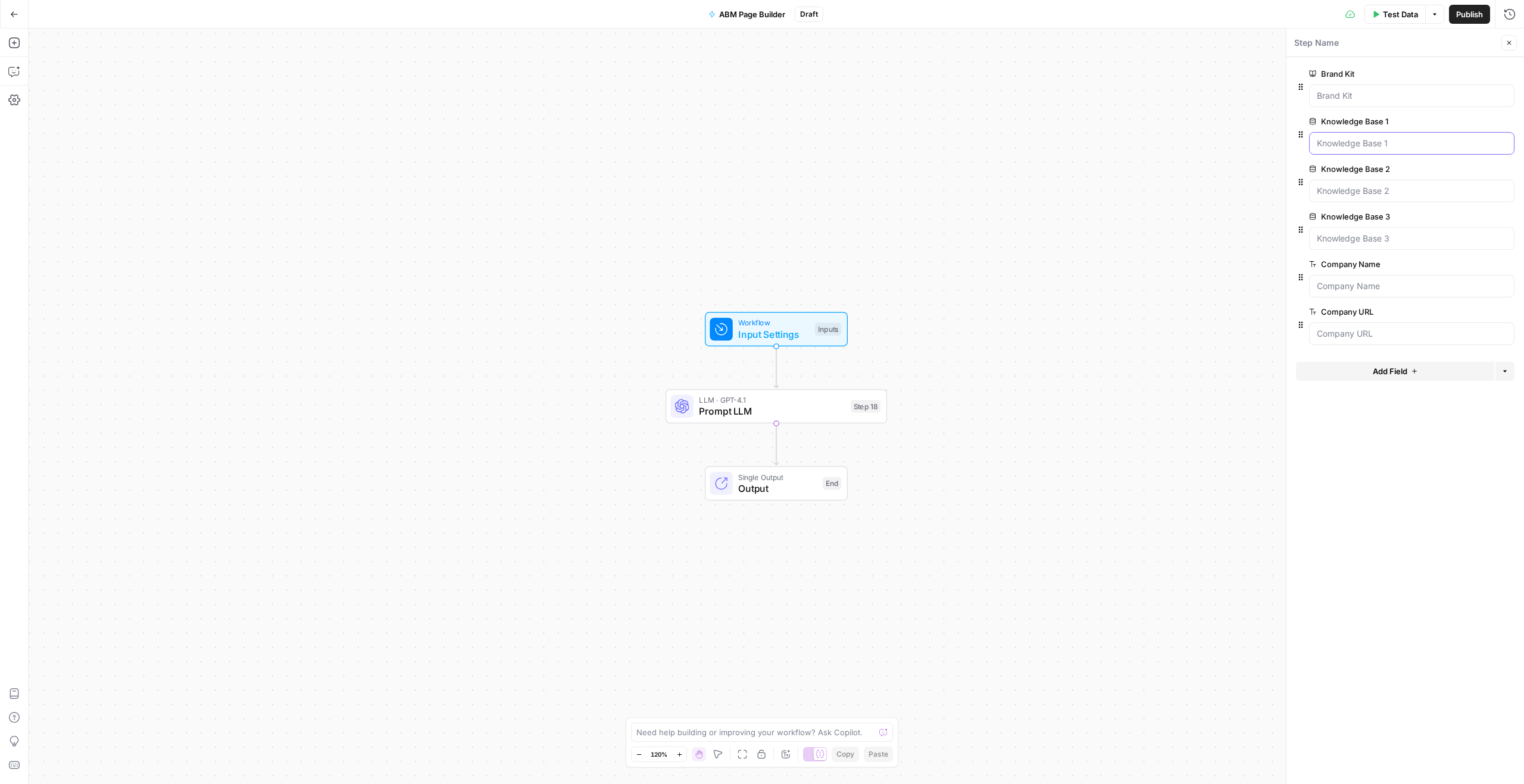
click at [1373, 140] on 1 "Knowledge Base 1" at bounding box center [1411, 143] width 190 height 12
click at [1480, 119] on span "edit field" at bounding box center [1469, 121] width 26 height 9
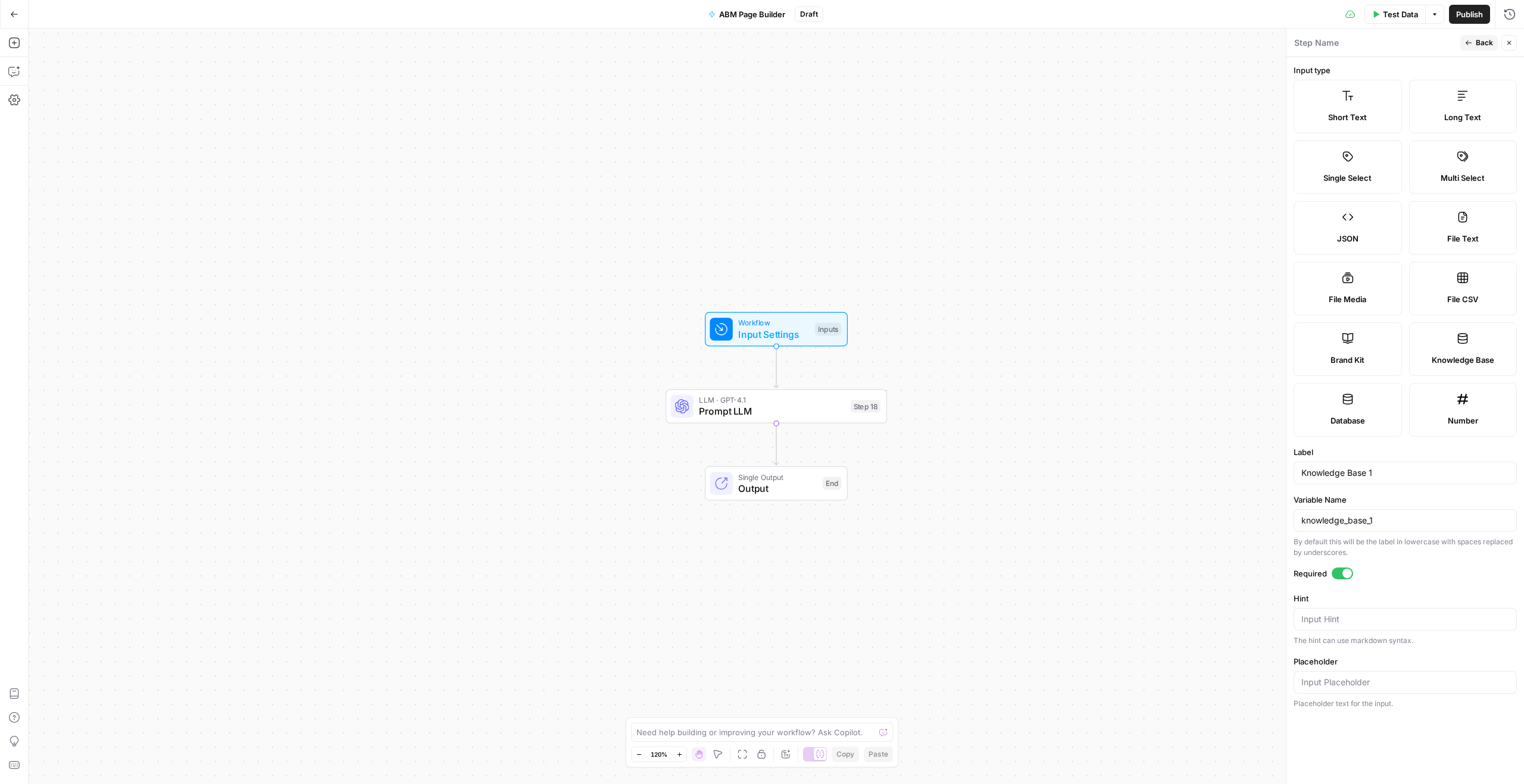
click at [1464, 336] on icon at bounding box center [1462, 339] width 10 height 11
click at [1403, 516] on input "knowledge_base_1" at bounding box center [1404, 520] width 207 height 12
click at [1400, 582] on div "Required" at bounding box center [1404, 575] width 223 height 16
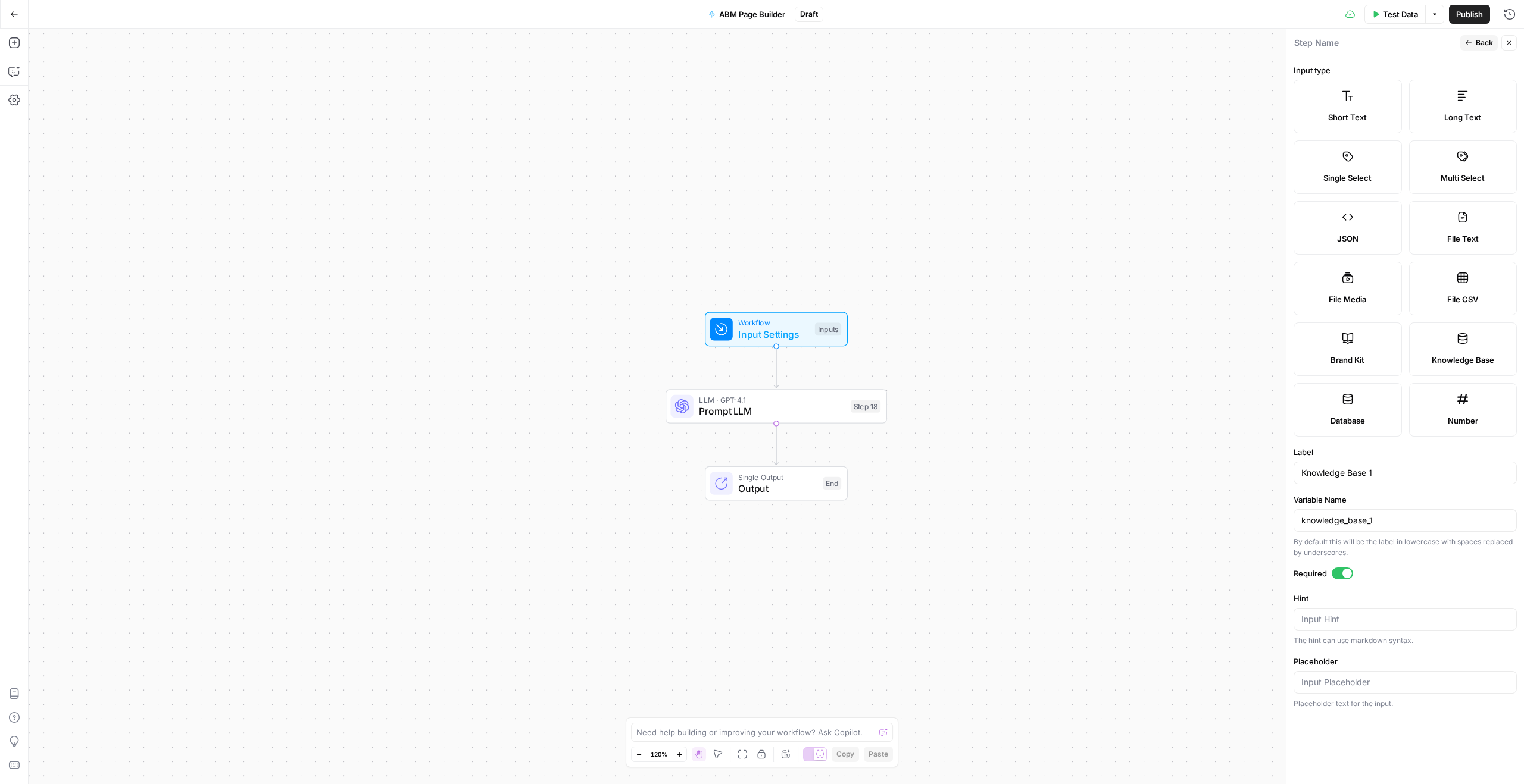
click at [1478, 39] on span "Back" at bounding box center [1484, 43] width 17 height 11
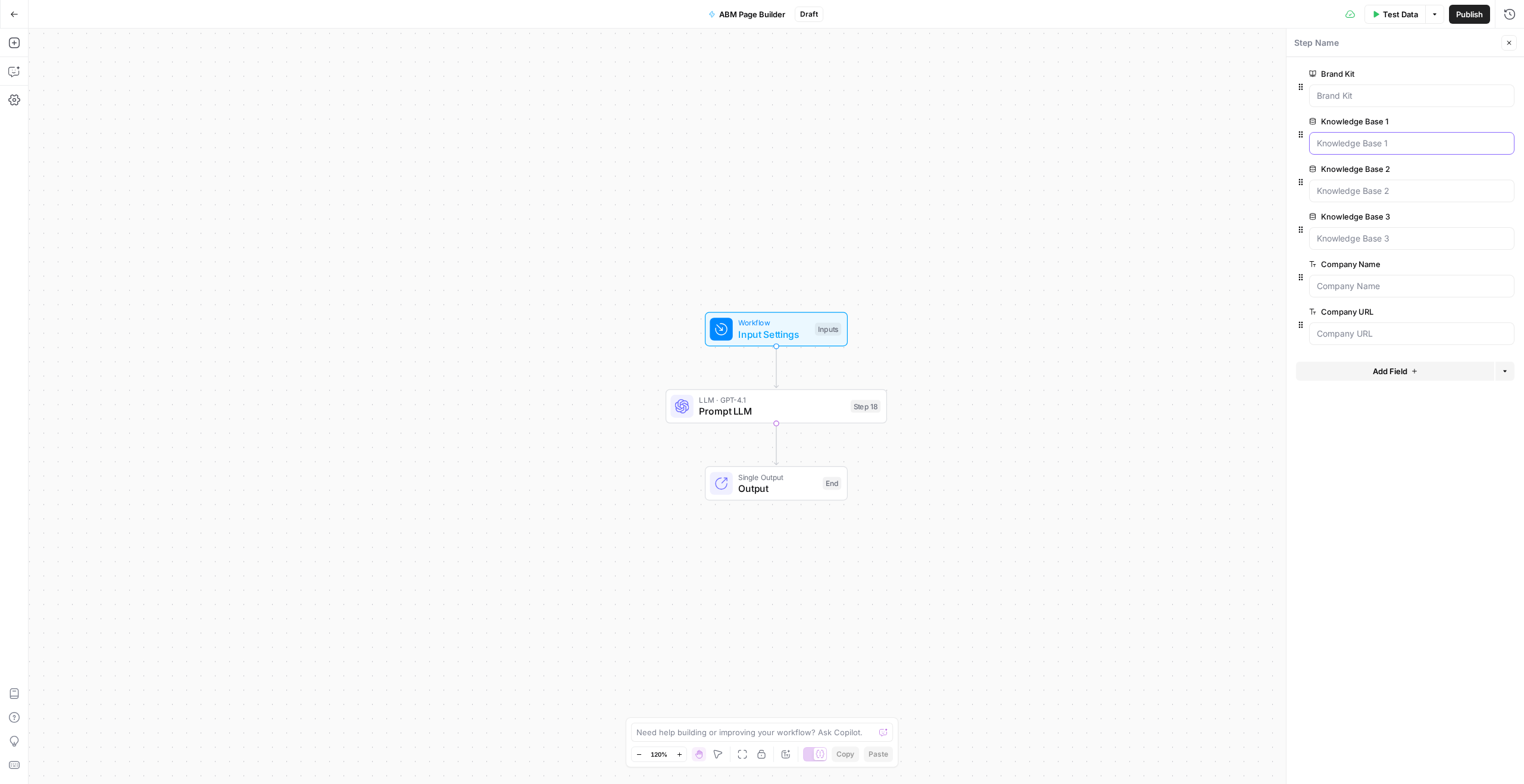
click at [1393, 144] on 1 "Knowledge Base 1" at bounding box center [1411, 143] width 190 height 12
click at [1476, 120] on span "edit field" at bounding box center [1469, 121] width 26 height 9
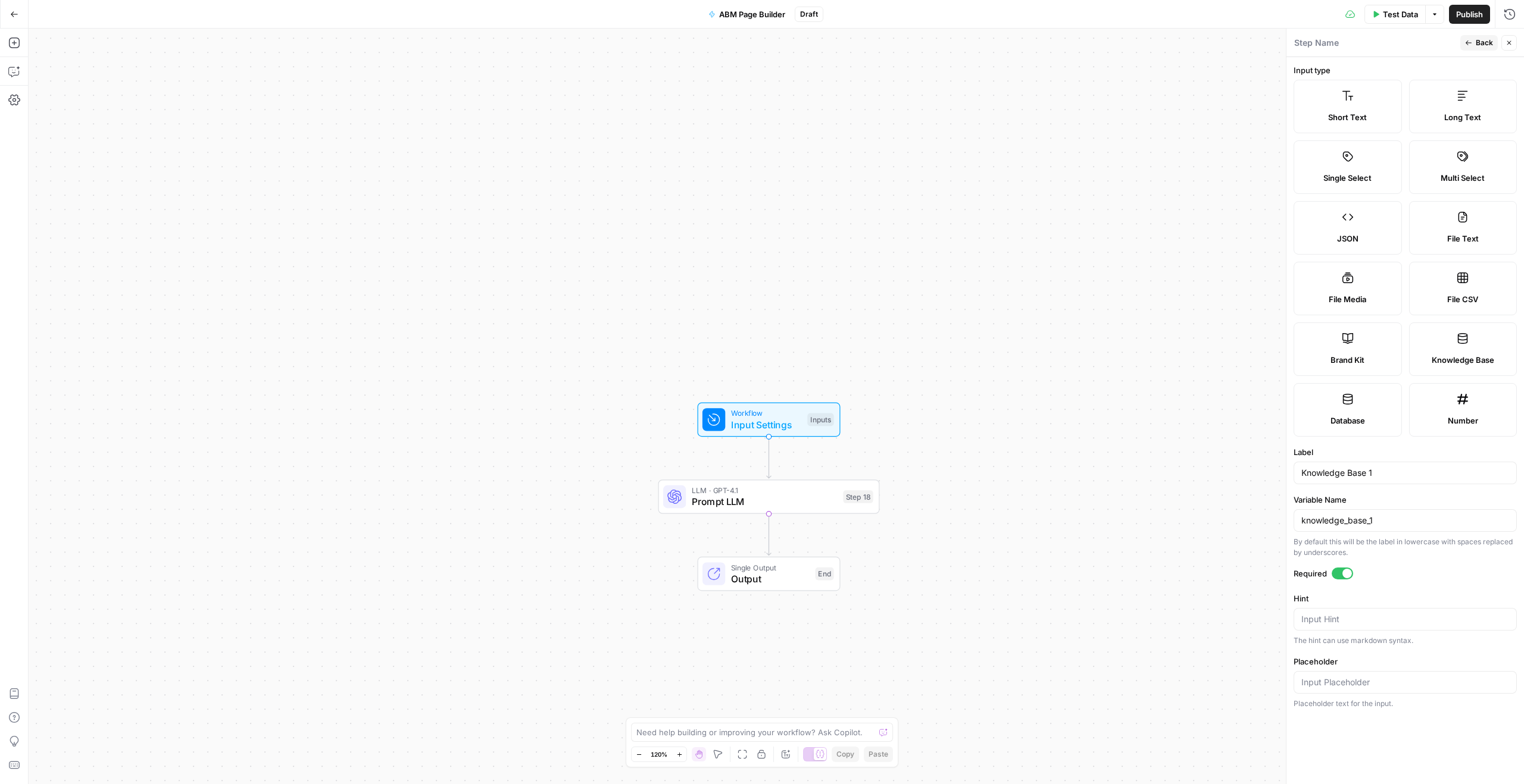
click at [1465, 34] on header "Step Name Back Close" at bounding box center [1404, 42] width 237 height 28
click at [1467, 39] on icon "button" at bounding box center [1468, 42] width 7 height 7
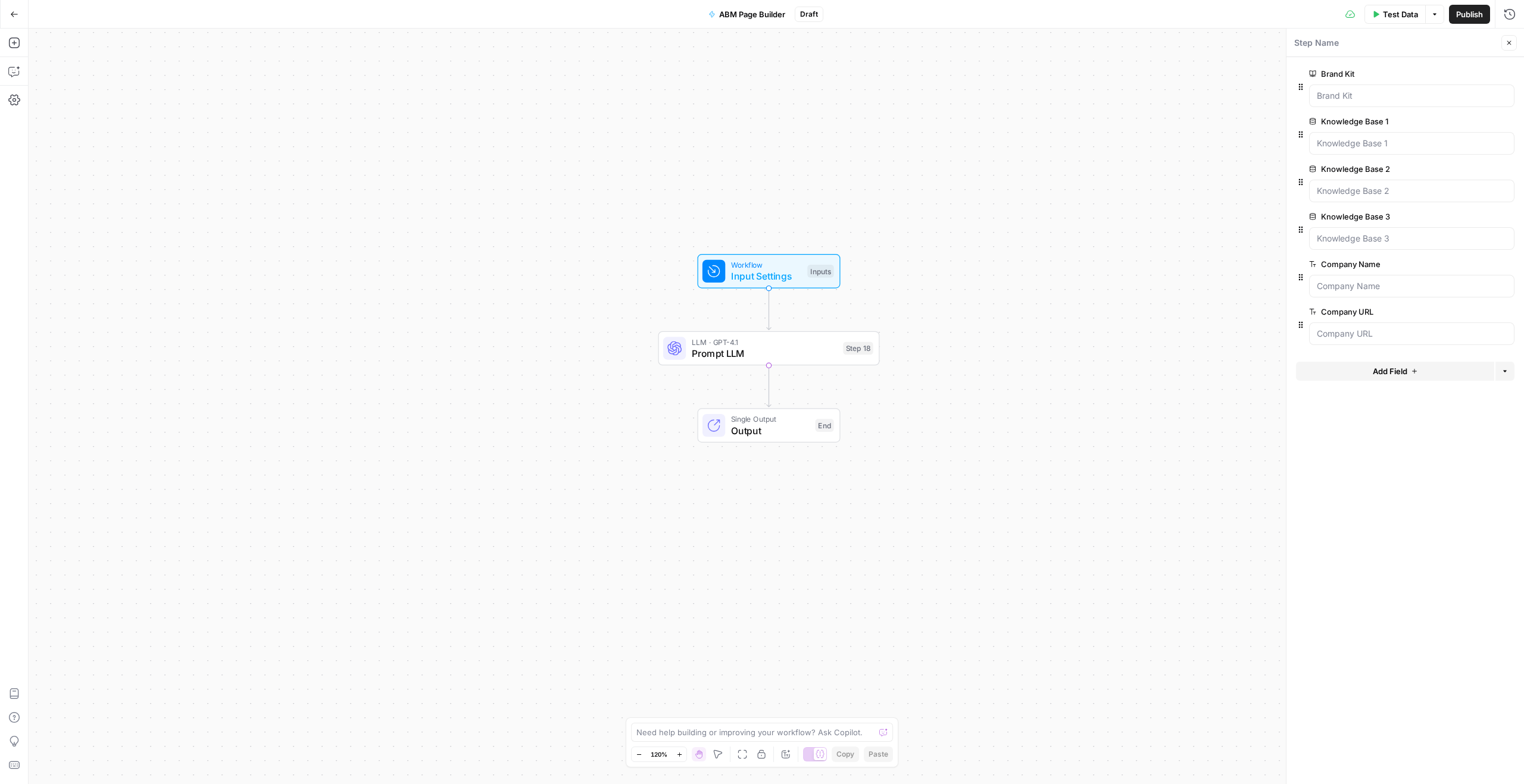
click at [15, 16] on icon "button" at bounding box center [14, 14] width 9 height 9
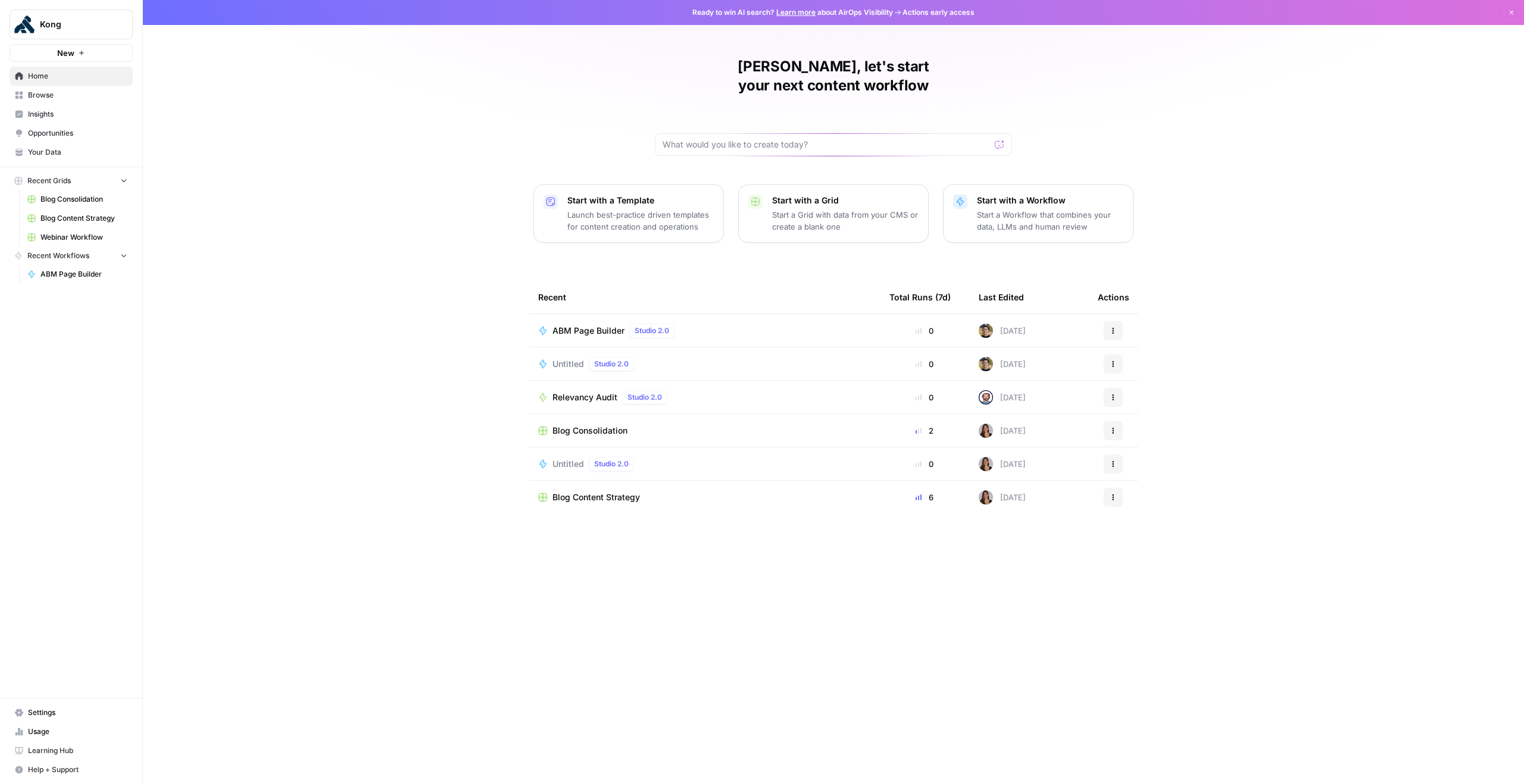
click at [60, 153] on span "Your Data" at bounding box center [77, 153] width 99 height 11
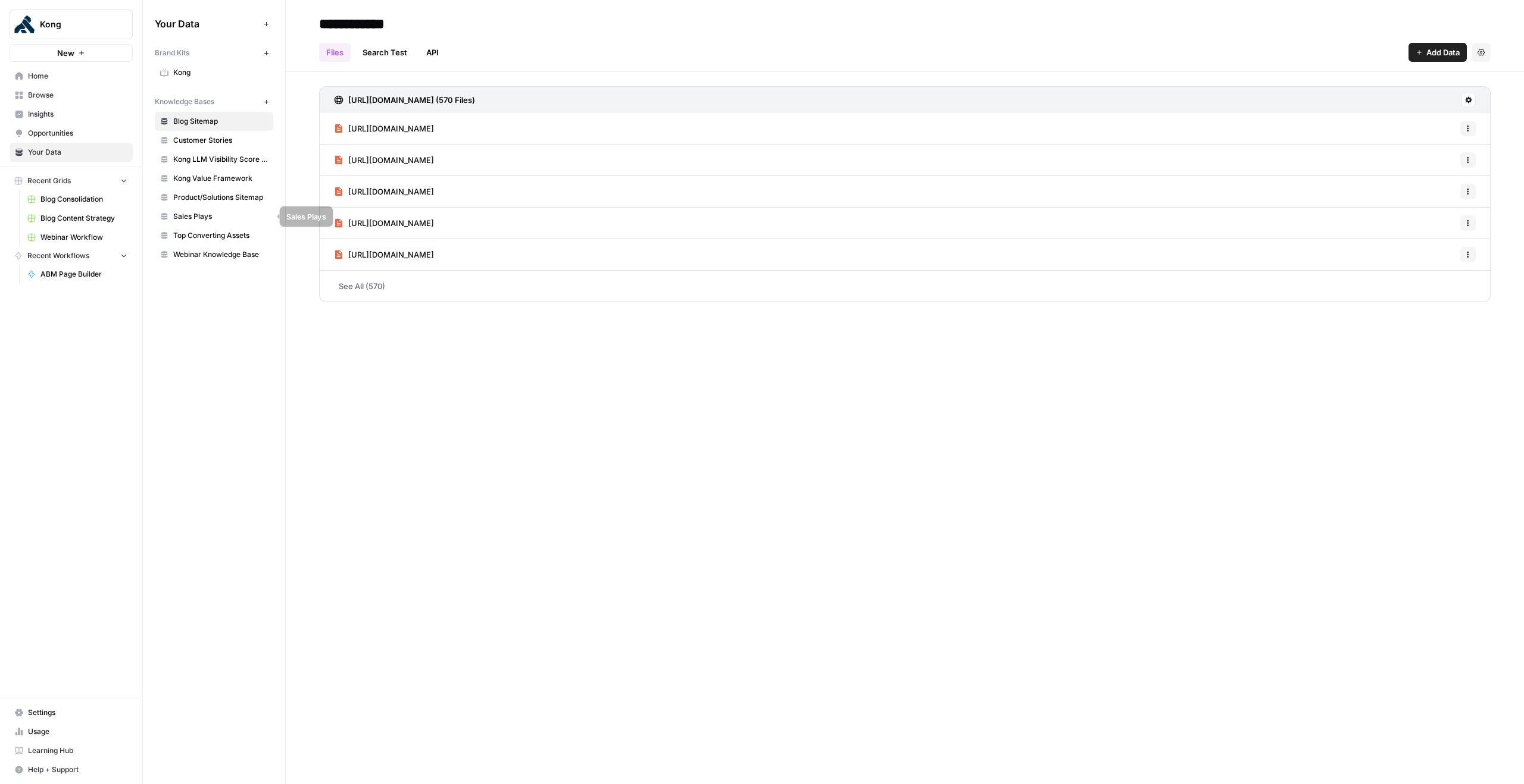
click at [205, 213] on span "Sales Plays" at bounding box center [220, 217] width 95 height 11
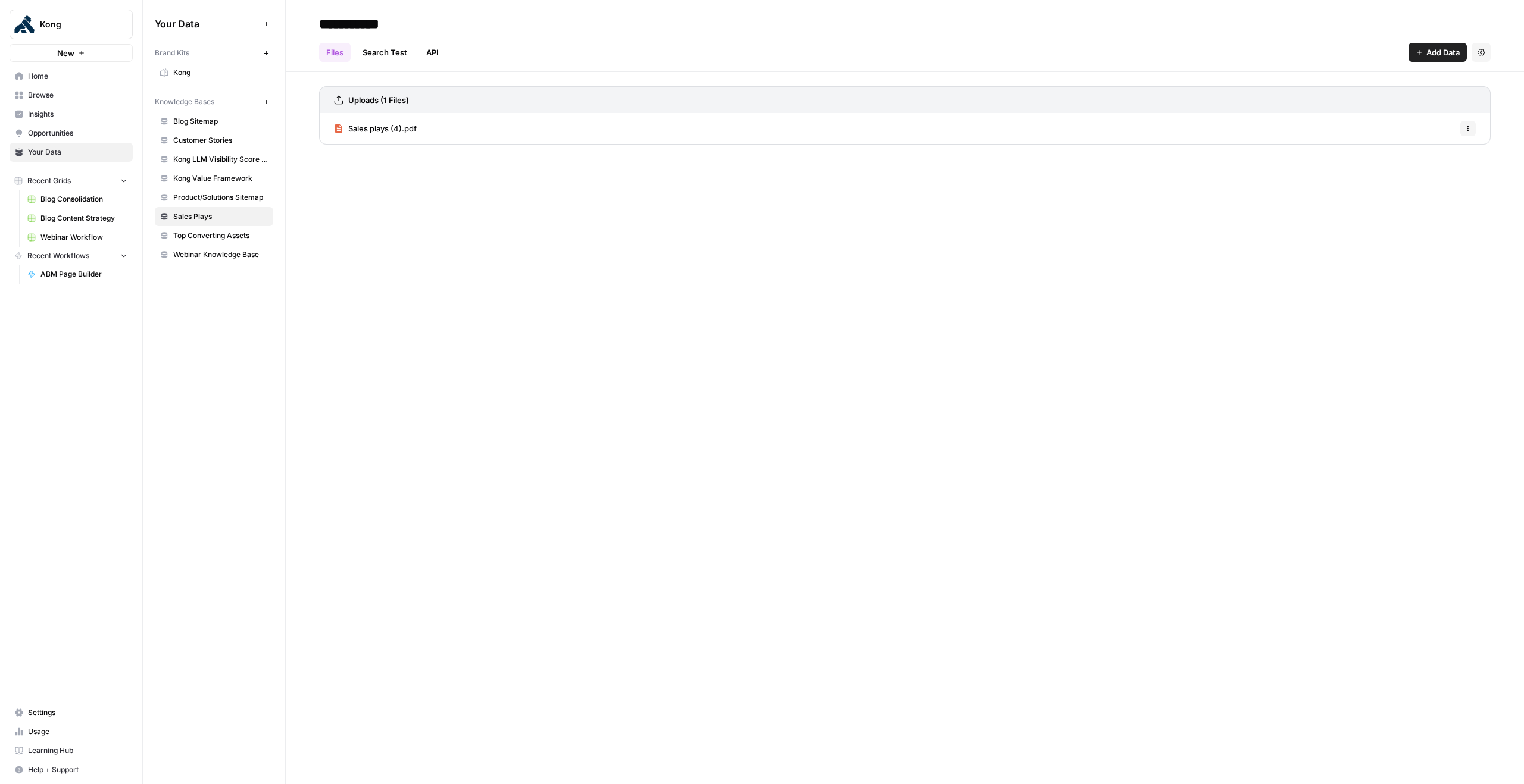
click at [64, 82] on link "Home" at bounding box center [70, 76] width 123 height 19
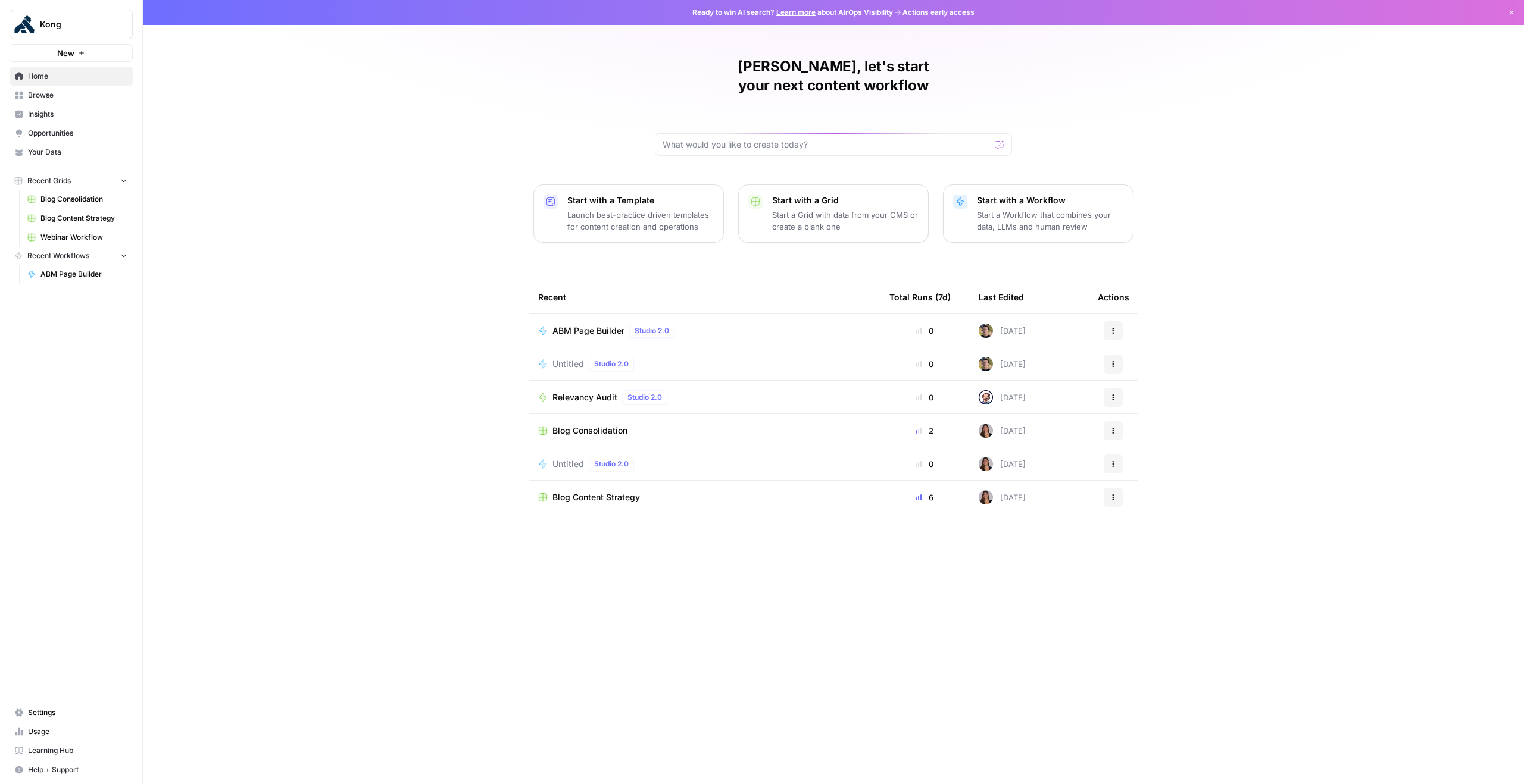
click at [586, 325] on span "ABM Page Builder" at bounding box center [589, 330] width 72 height 12
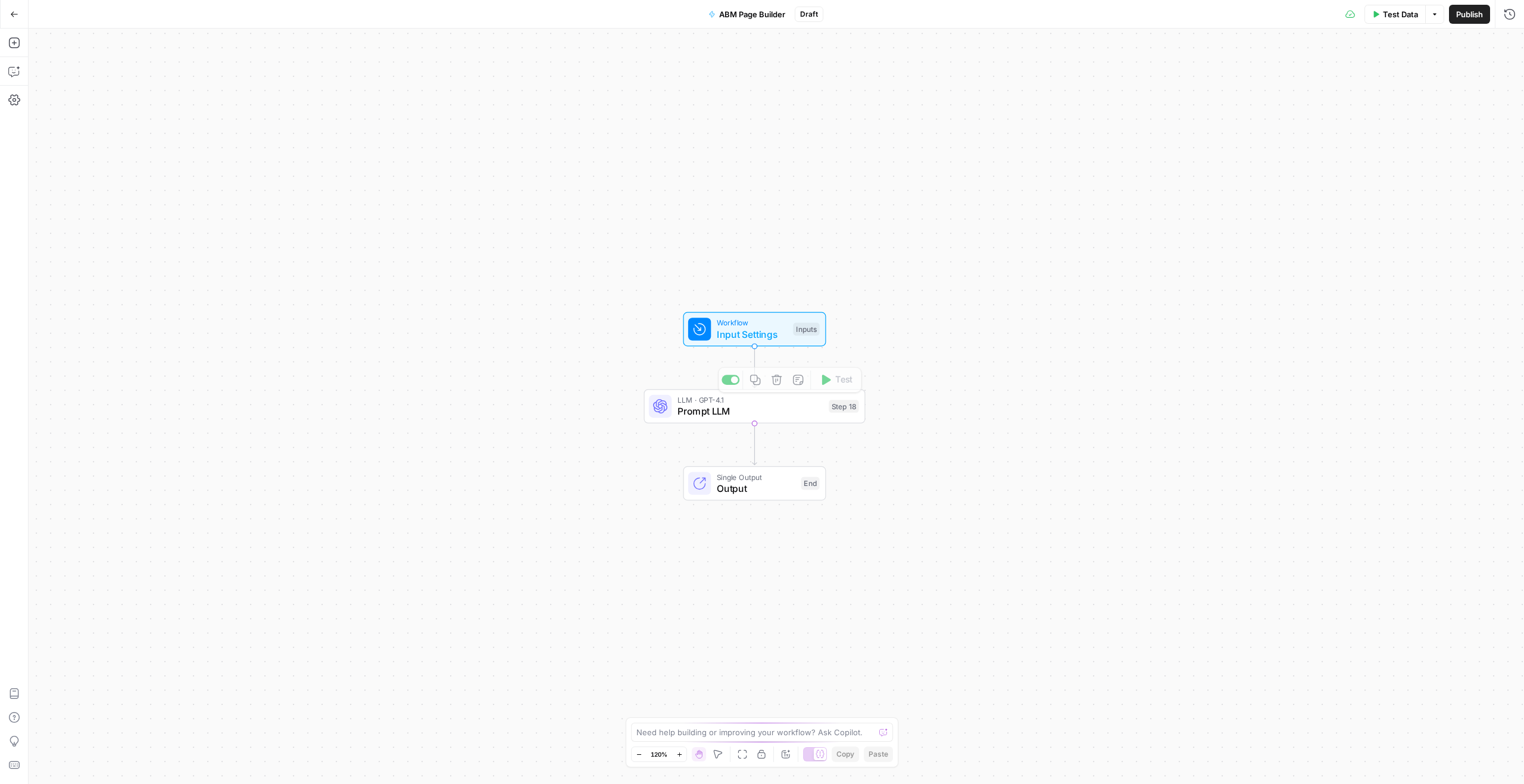
click at [761, 336] on span "Input Settings" at bounding box center [751, 334] width 70 height 14
click at [1392, 143] on 1 "Knowledge Base 1" at bounding box center [1411, 143] width 190 height 12
click at [1483, 124] on button "edit field" at bounding box center [1475, 121] width 46 height 14
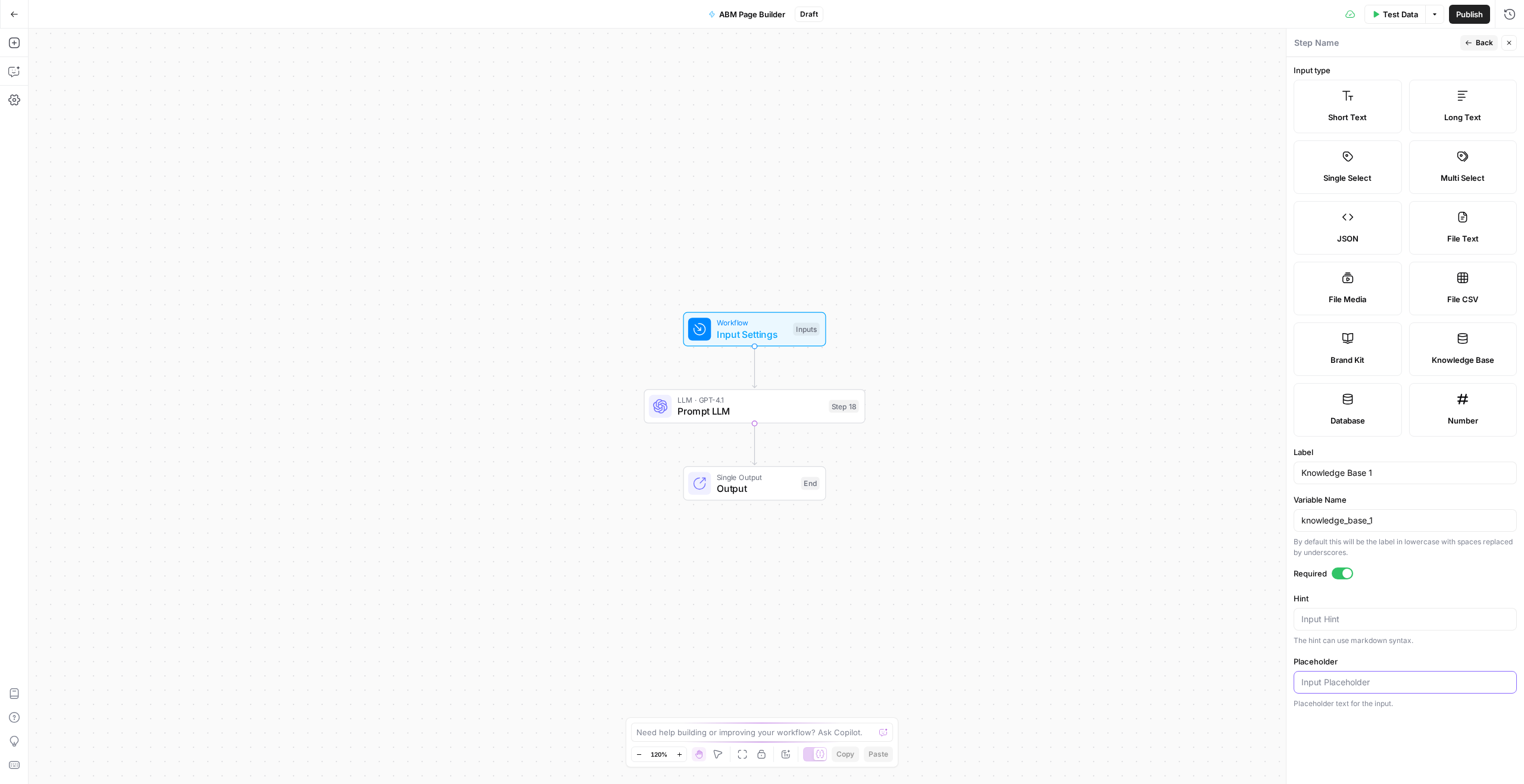
click at [1363, 679] on input "Placeholder" at bounding box center [1404, 682] width 207 height 12
click at [1368, 622] on textarea "Hint" at bounding box center [1404, 619] width 207 height 12
